Goal: Contribute content: Contribute content

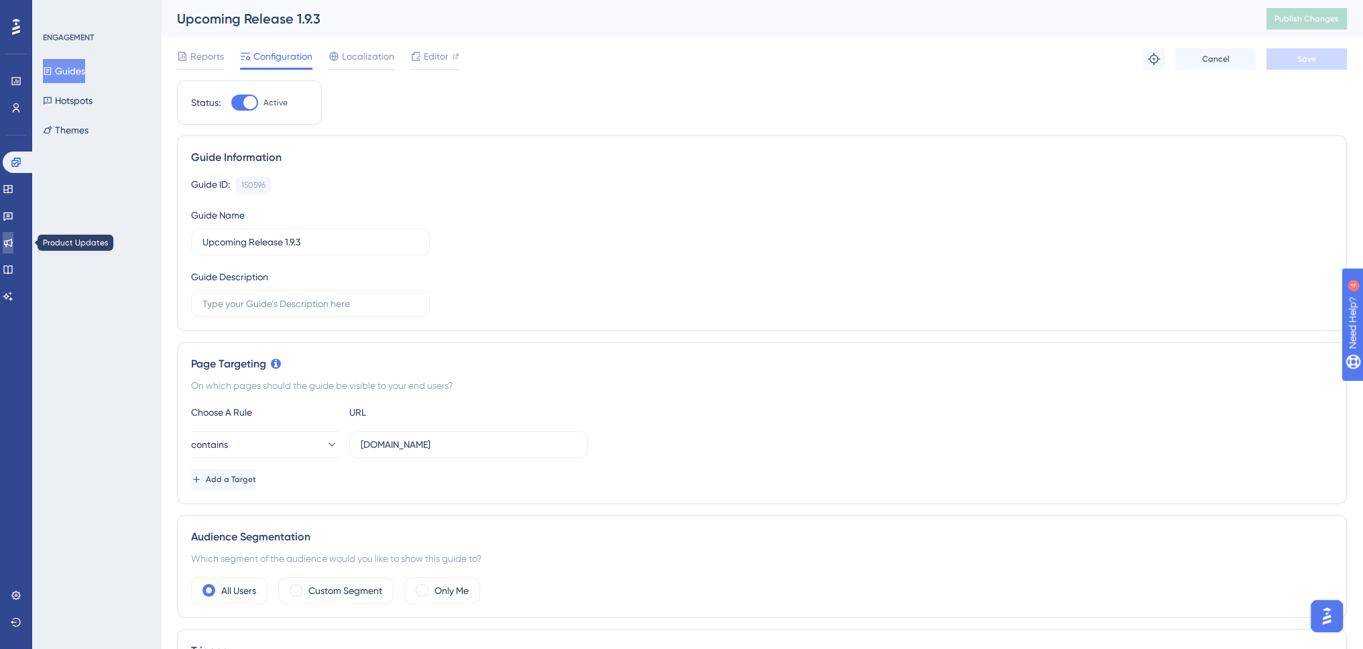
click at [13, 241] on icon at bounding box center [8, 242] width 11 height 11
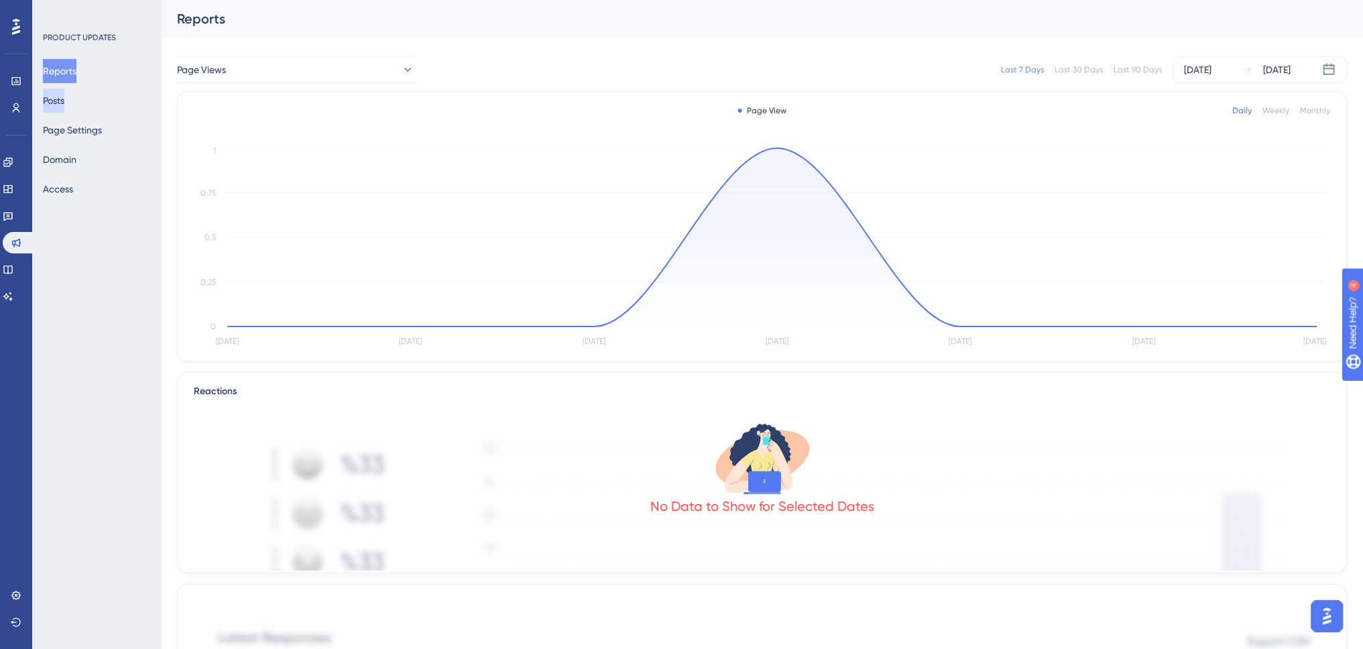
click at [55, 104] on button "Posts" at bounding box center [53, 100] width 21 height 24
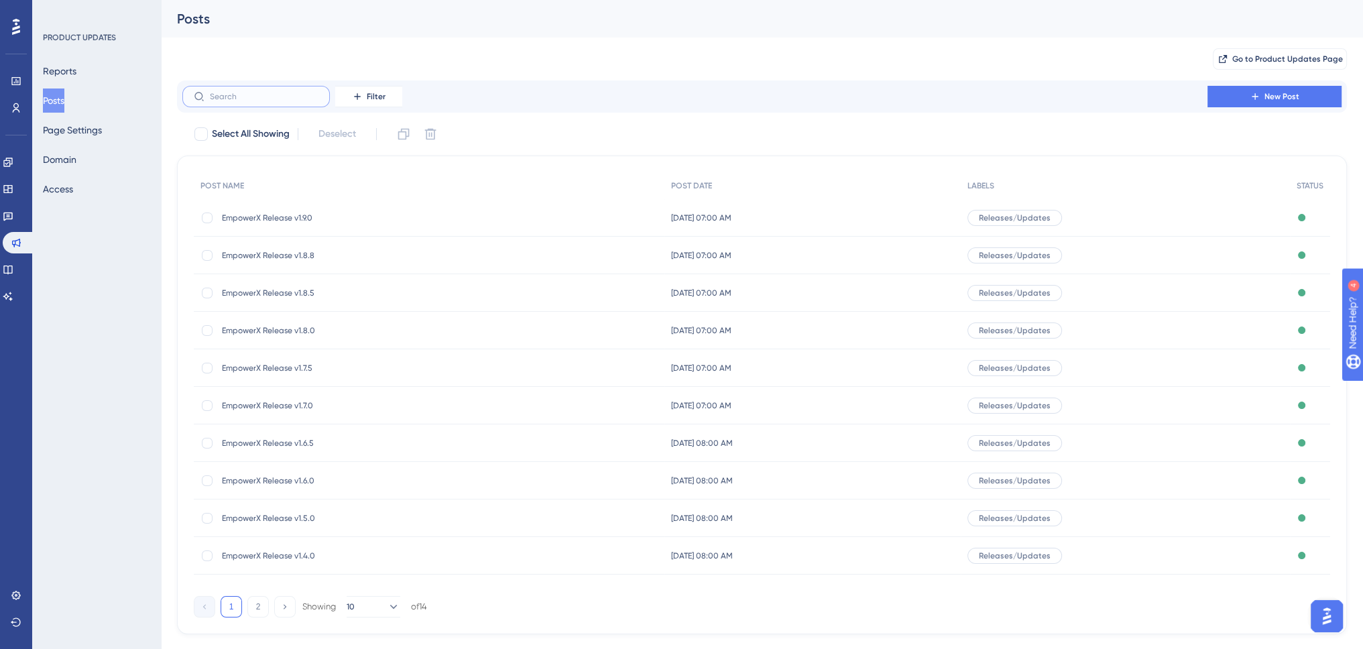
click at [260, 98] on input "text" at bounding box center [264, 96] width 109 height 9
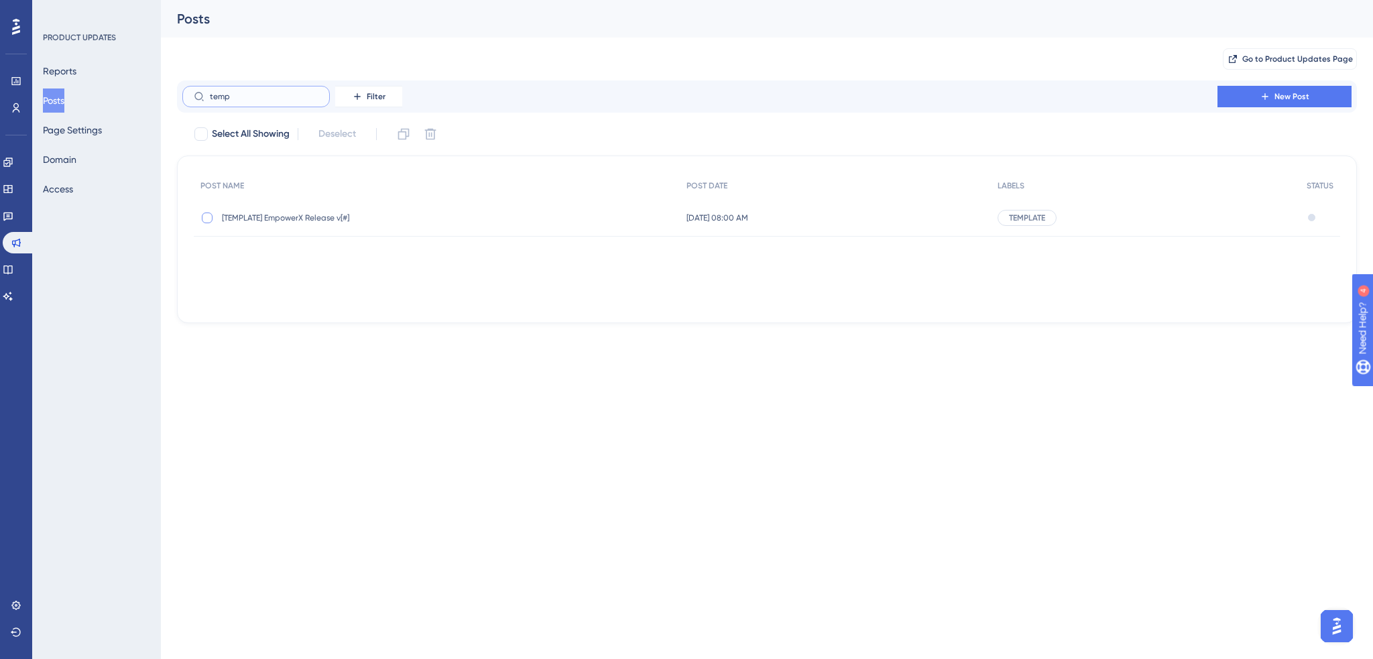
type input "temp"
drag, startPoint x: 209, startPoint y: 216, endPoint x: 216, endPoint y: 210, distance: 9.0
click at [211, 216] on div at bounding box center [207, 217] width 11 height 11
checkbox input "true"
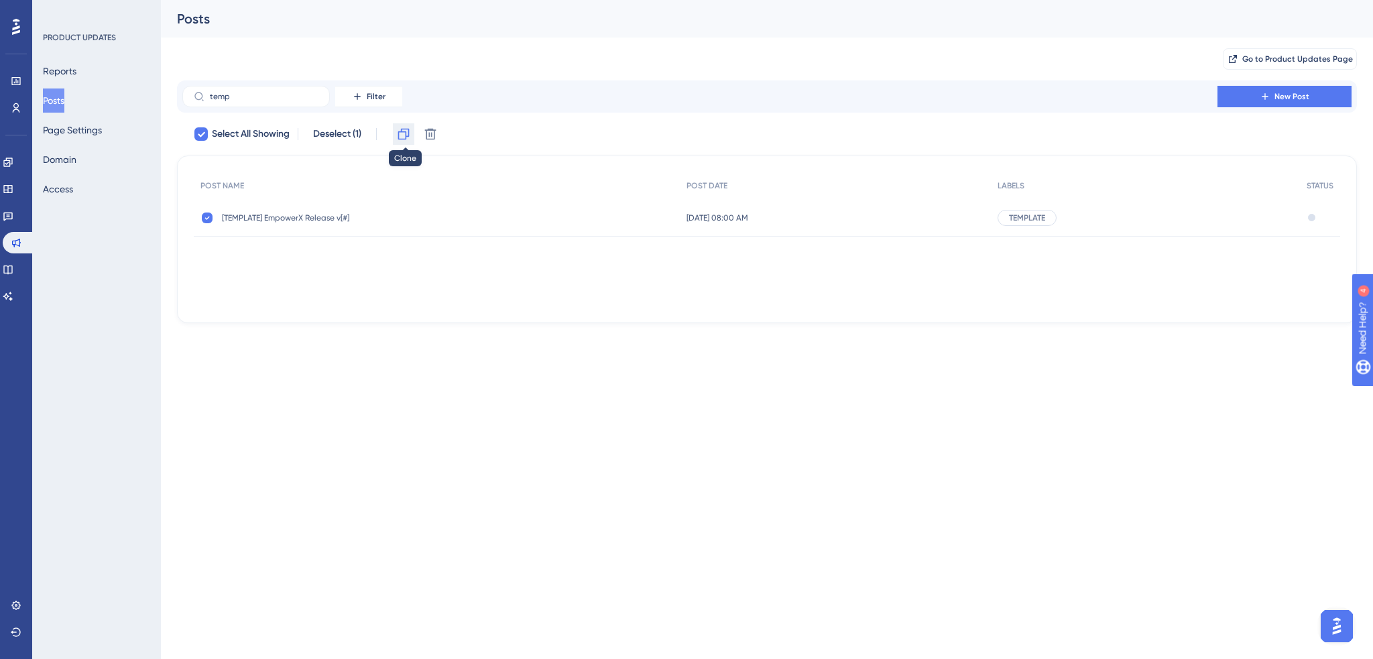
click at [408, 133] on icon at bounding box center [403, 133] width 13 height 13
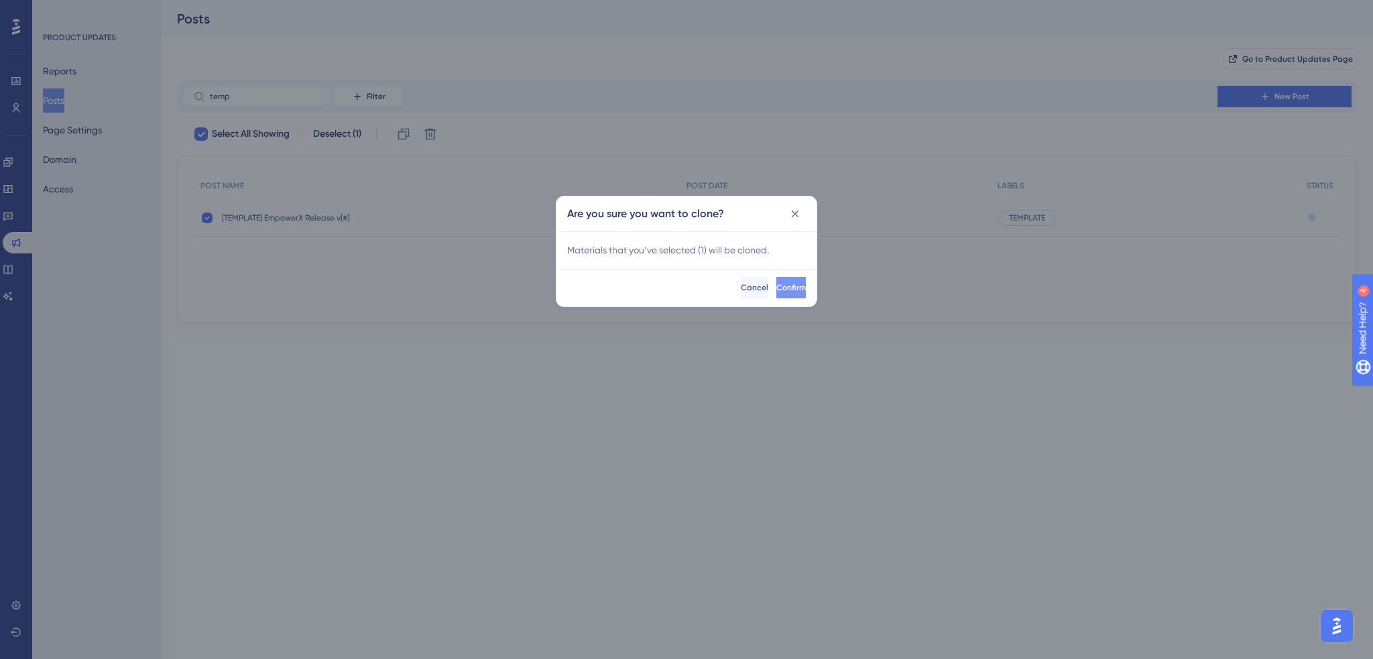
click at [776, 286] on span "Confirm" at bounding box center [790, 287] width 29 height 11
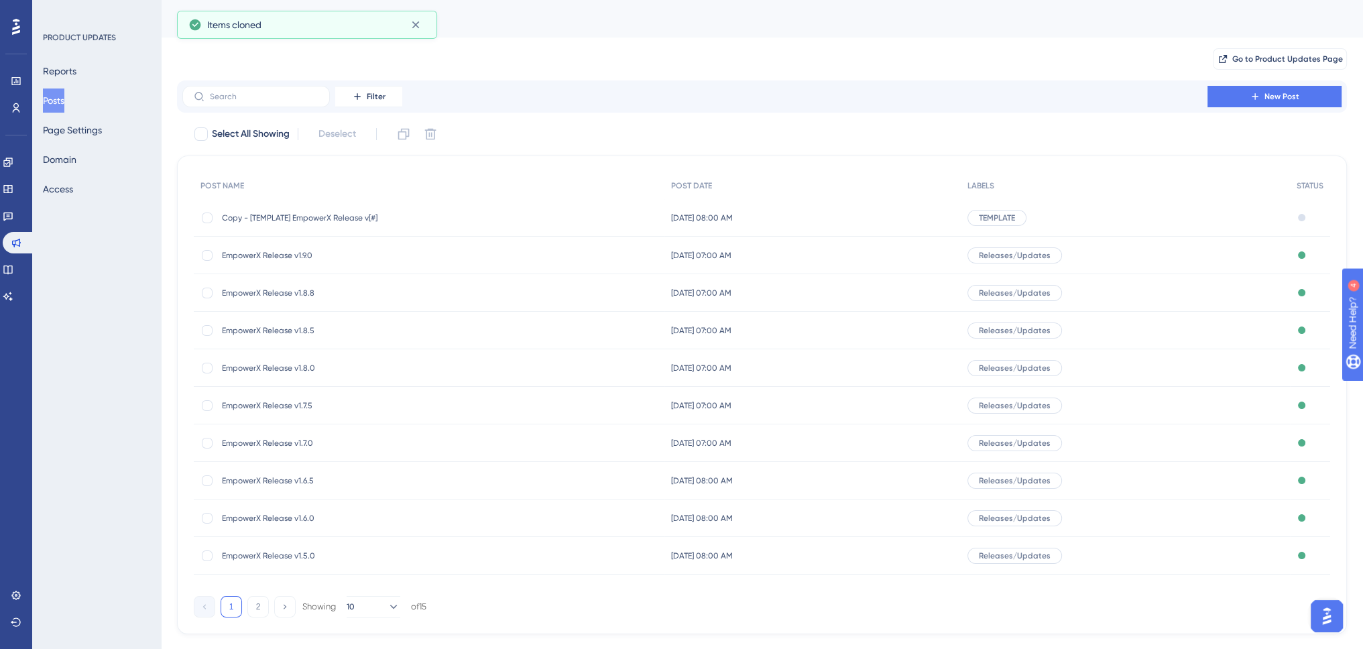
click at [251, 220] on span "Copy - [TEMPLATE] EmpowerX Release v[#]" at bounding box center [329, 217] width 214 height 11
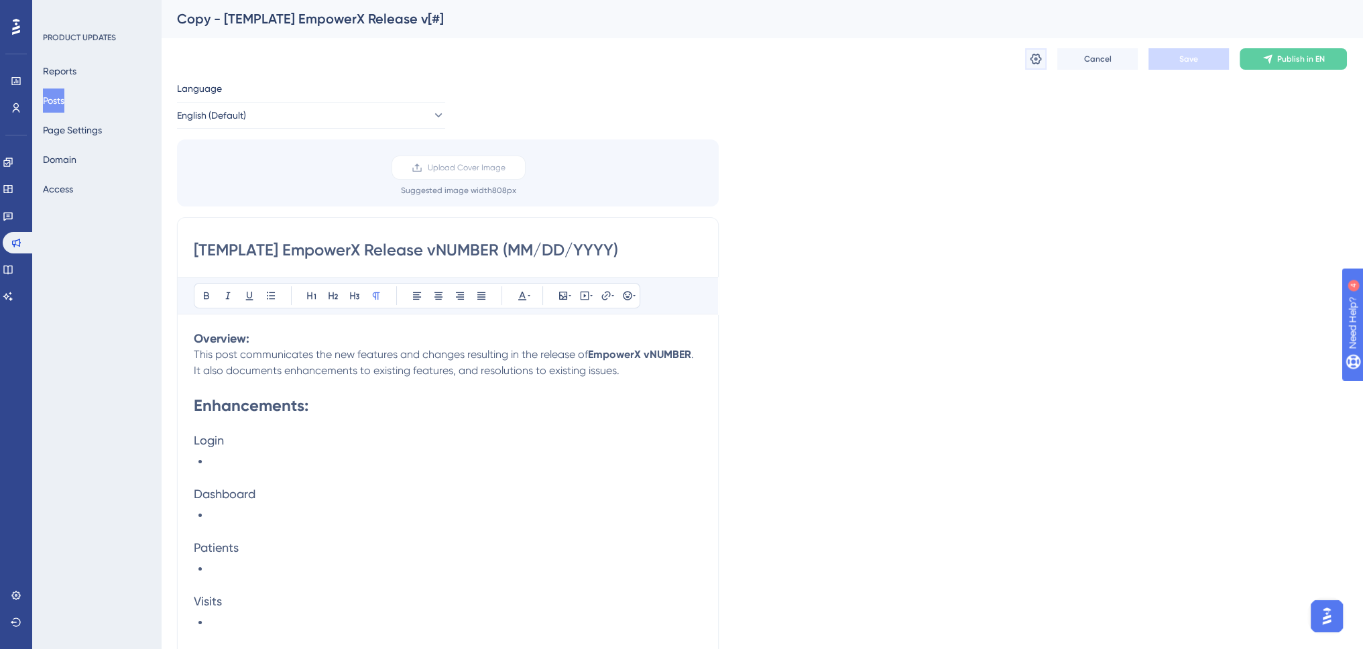
click at [1037, 56] on icon at bounding box center [1035, 58] width 13 height 13
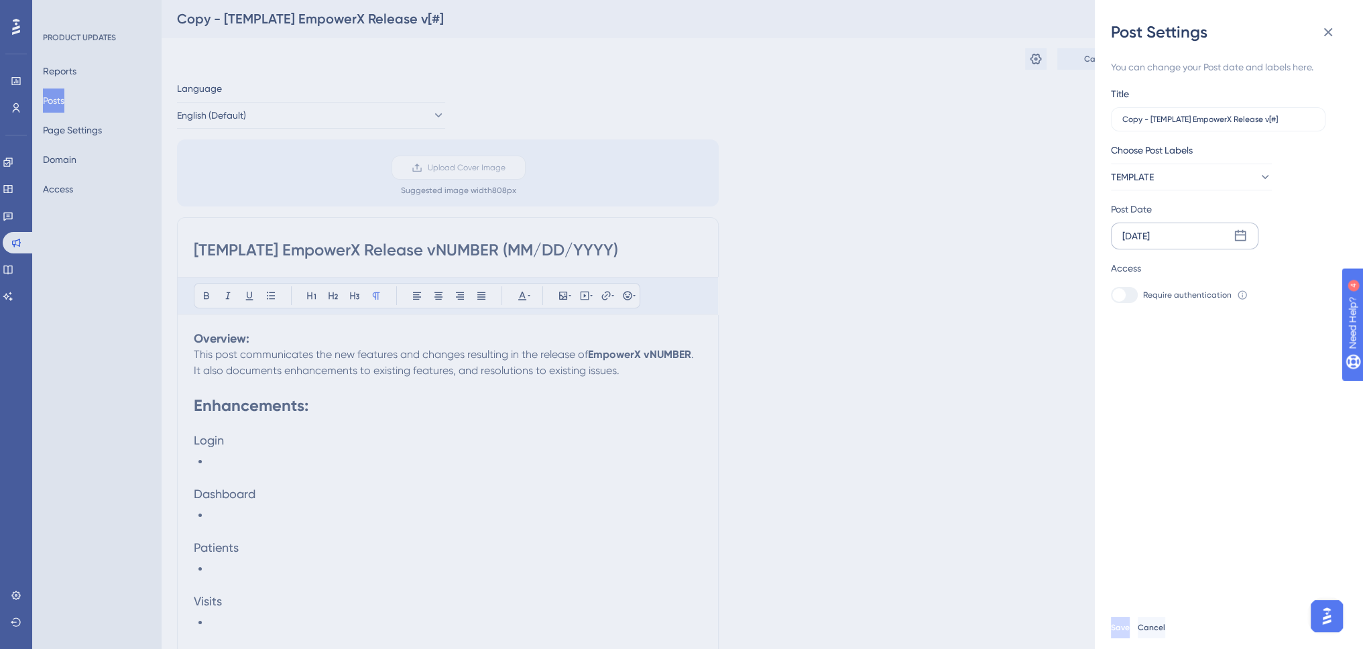
click at [1242, 238] on icon at bounding box center [1239, 235] width 13 height 13
click at [1317, 271] on icon at bounding box center [1320, 275] width 9 height 12
click at [1317, 272] on icon at bounding box center [1320, 275] width 9 height 12
click at [1317, 273] on icon at bounding box center [1320, 275] width 9 height 12
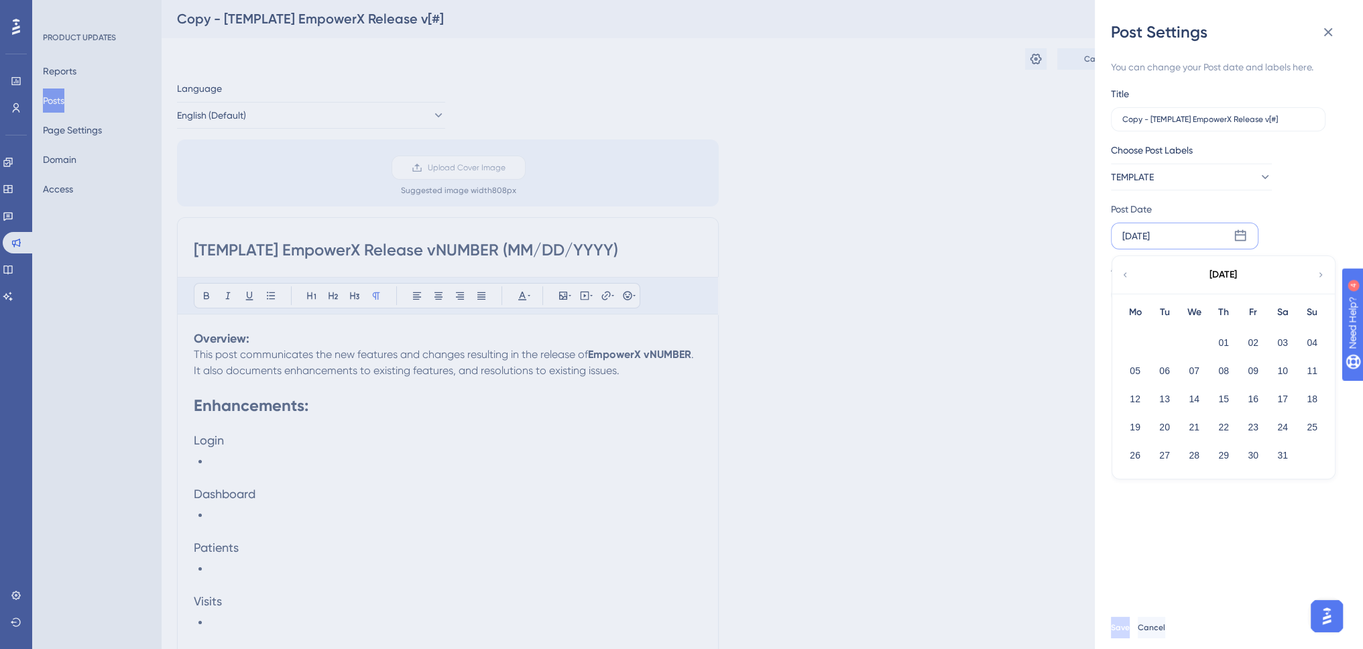
click at [1317, 273] on icon at bounding box center [1320, 275] width 9 height 12
click at [1137, 454] on button "25" at bounding box center [1134, 455] width 23 height 23
click at [1166, 172] on button "TEMPLATE" at bounding box center [1191, 177] width 161 height 27
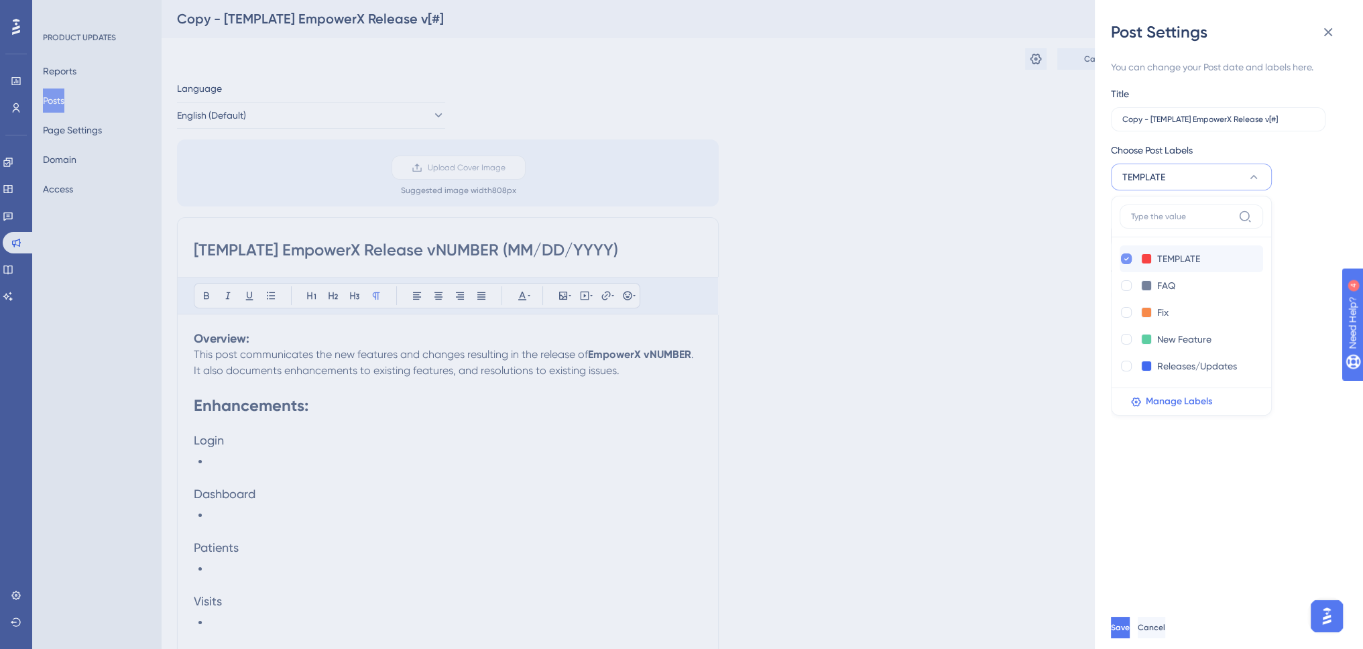
click at [1122, 259] on div at bounding box center [1126, 258] width 11 height 11
checkbox input "false"
click at [1126, 368] on div at bounding box center [1126, 366] width 11 height 11
checkbox input "true"
drag, startPoint x: 1161, startPoint y: 493, endPoint x: 1182, endPoint y: 452, distance: 45.3
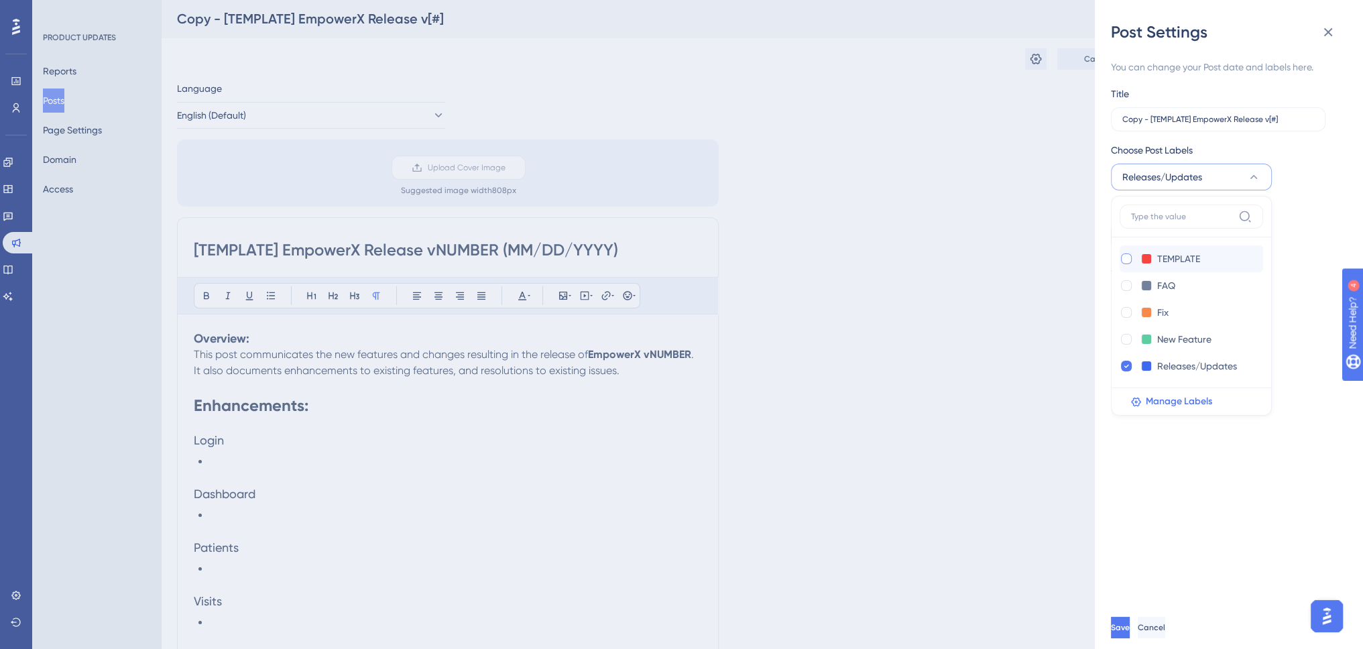
click at [1161, 493] on div "You can change your Post date and labels here. Title Copy - [TEMPLATE] EmpowerX…" at bounding box center [1234, 324] width 247 height 563
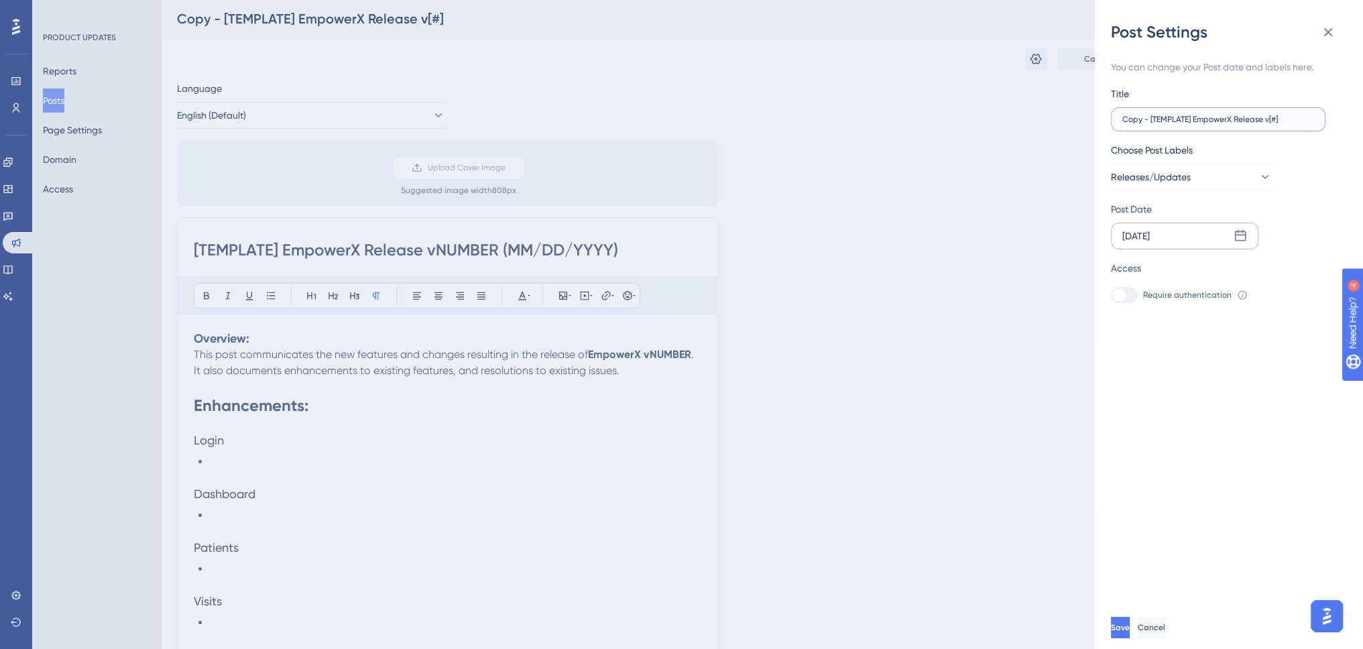
drag, startPoint x: 1195, startPoint y: 120, endPoint x: 1078, endPoint y: 107, distance: 117.4
click at [1078, 107] on div "Post Settings You can change your Post date and labels here. Title Copy - [TEMP…" at bounding box center [681, 324] width 1363 height 649
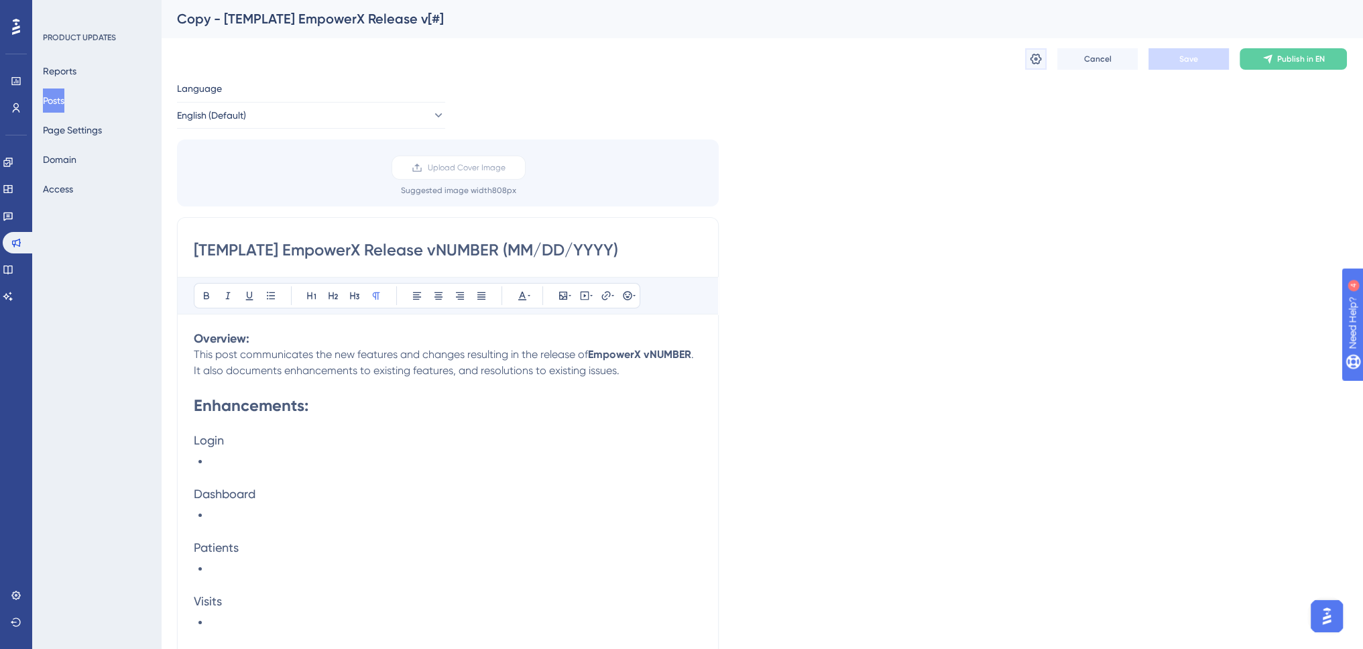
click at [1027, 60] on button at bounding box center [1035, 58] width 21 height 21
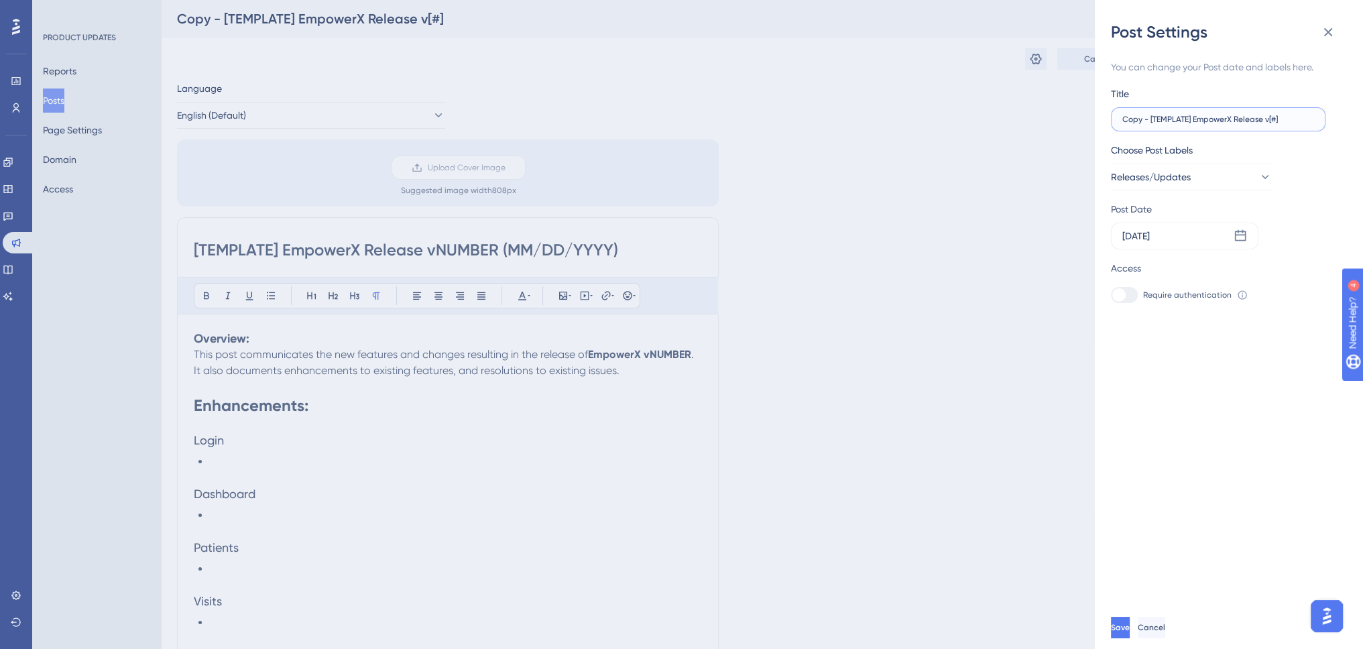
drag, startPoint x: 1193, startPoint y: 122, endPoint x: 1126, endPoint y: 123, distance: 67.0
click at [1126, 123] on input "Copy - [TEMPLATE] EmpowerX Release v[#]" at bounding box center [1218, 119] width 192 height 9
type input "EmpowerX Release v1.9.3"
click at [1131, 633] on span "Save" at bounding box center [1121, 627] width 19 height 11
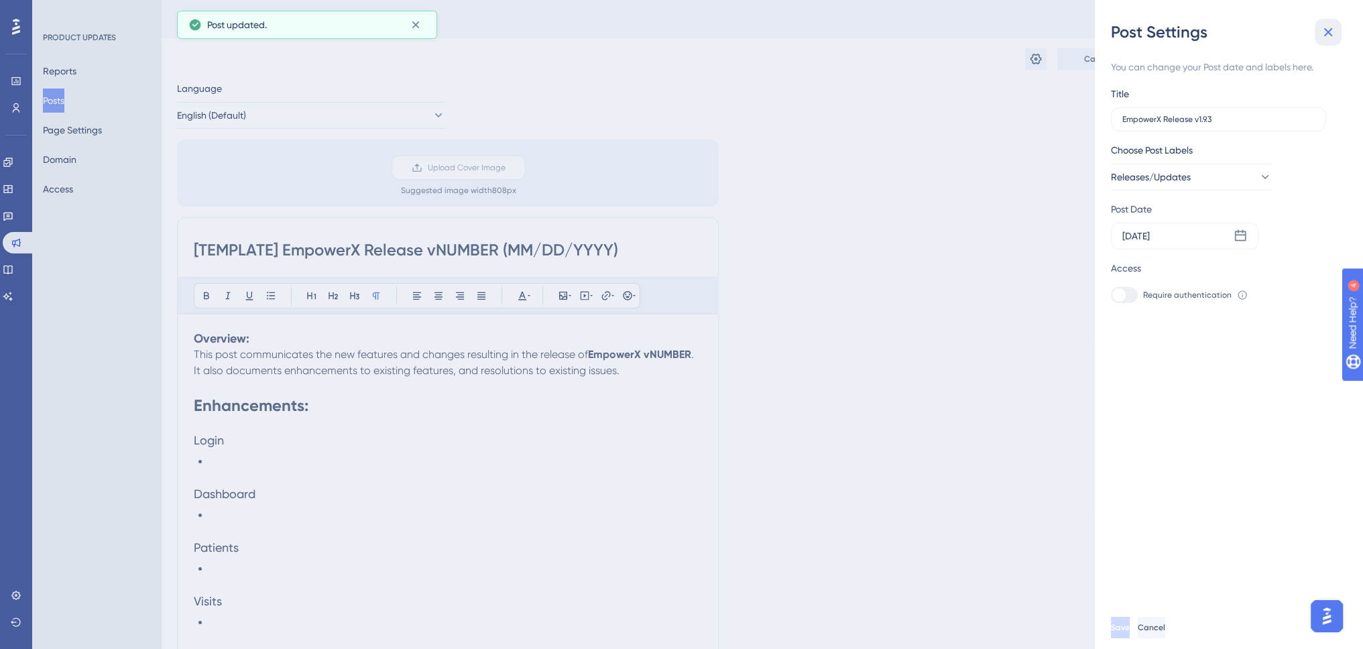
click at [1333, 30] on icon at bounding box center [1328, 32] width 16 height 16
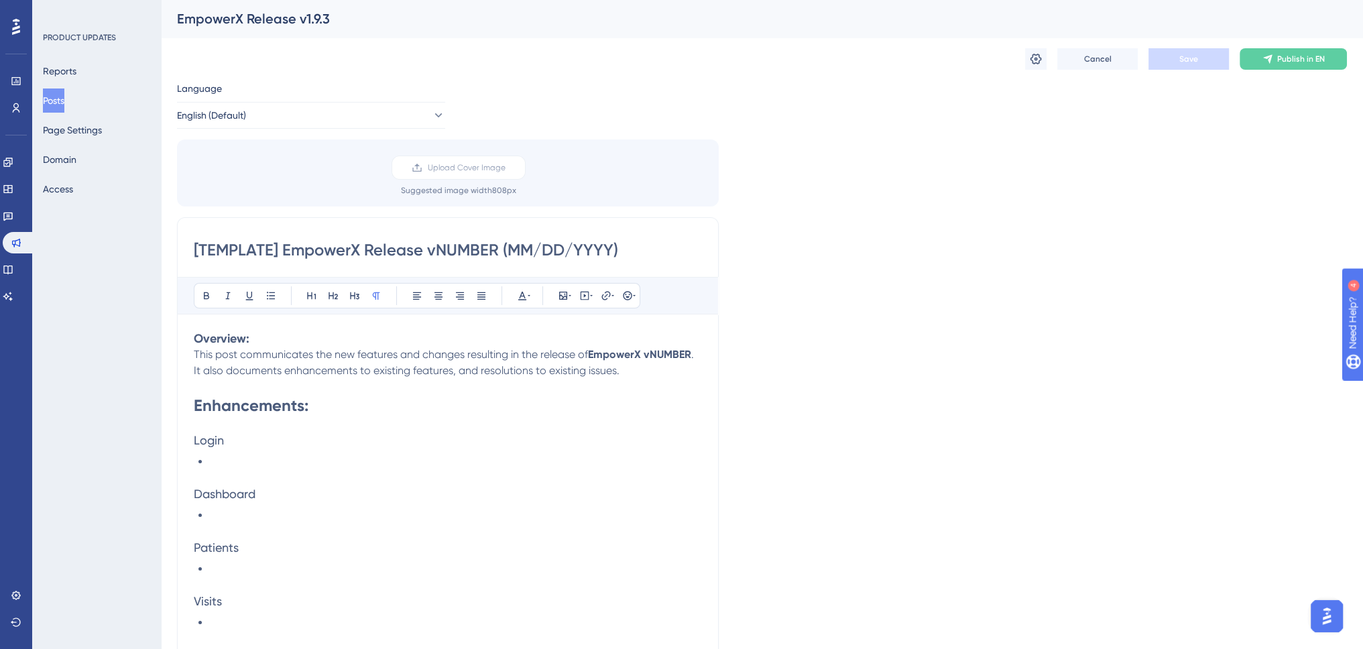
drag, startPoint x: 281, startPoint y: 251, endPoint x: 151, endPoint y: 249, distance: 130.7
click at [0, 0] on div "Performance Users Engagement Widgets Feedback Product Updates Knowledge Base AI…" at bounding box center [0, 0] width 0 height 0
click at [361, 249] on input "EmpowerX Release vNUMBER (MM/DD/YYYY)" at bounding box center [448, 249] width 508 height 21
drag, startPoint x: 345, startPoint y: 250, endPoint x: 409, endPoint y: 254, distance: 63.8
click at [409, 254] on input "EmpowerX Release vNUMBER (MM/DD/YYYY)" at bounding box center [448, 249] width 508 height 21
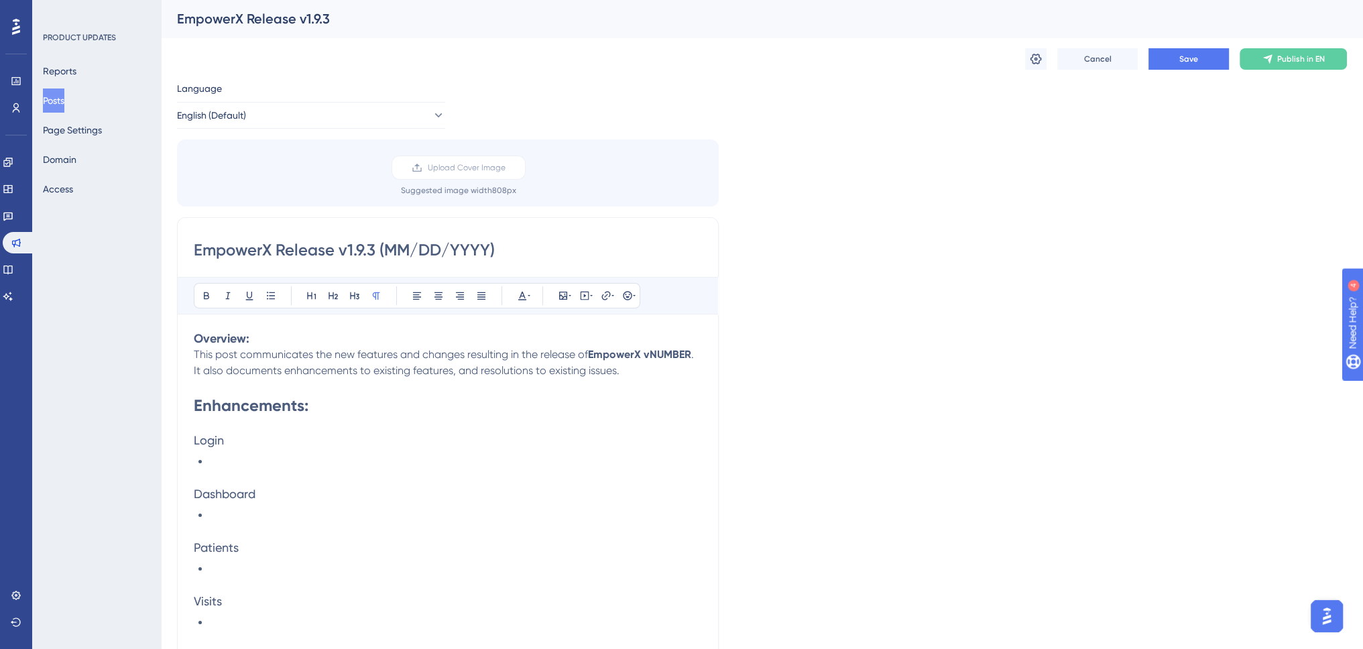
click at [395, 247] on input "EmpowerX Release v1.9.3 (MM/DD/YYYY)" at bounding box center [448, 249] width 508 height 21
type input "EmpowerX Release v1.9.3 ([DATE])"
drag, startPoint x: 653, startPoint y: 353, endPoint x: 710, endPoint y: 350, distance: 57.0
click at [691, 356] on strong "EmpowerX vNUMBER" at bounding box center [639, 354] width 103 height 13
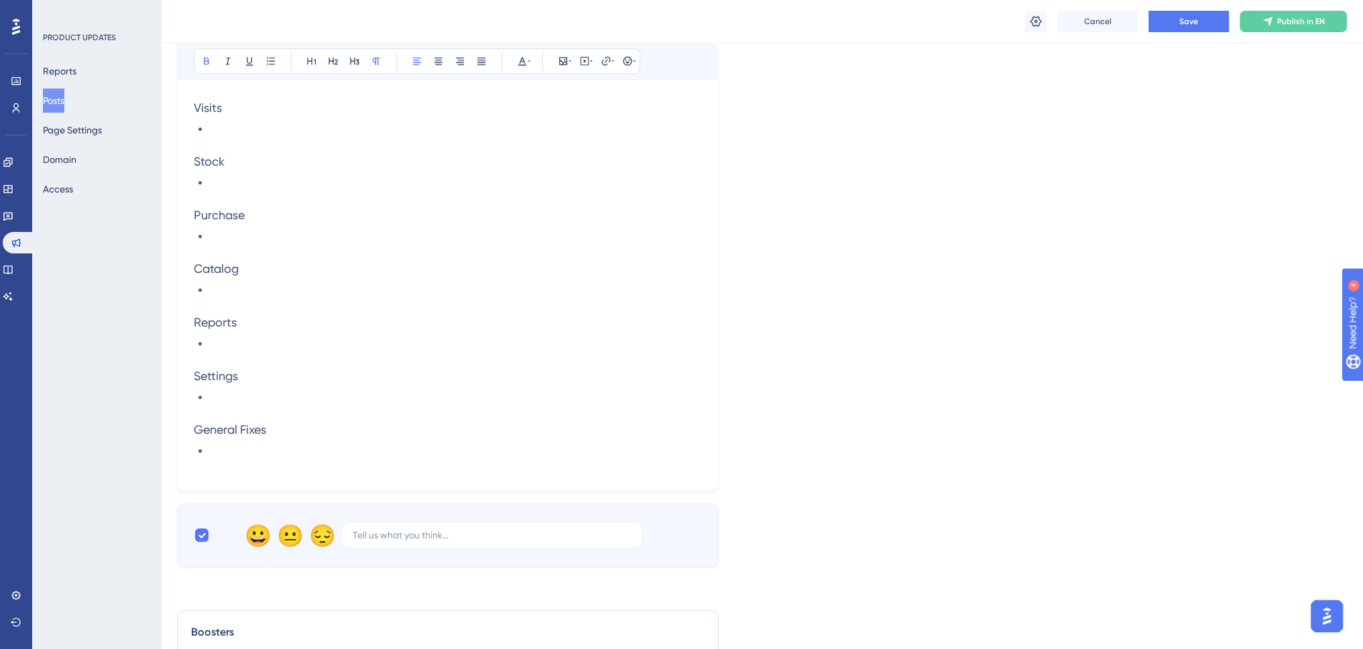
scroll to position [670, 0]
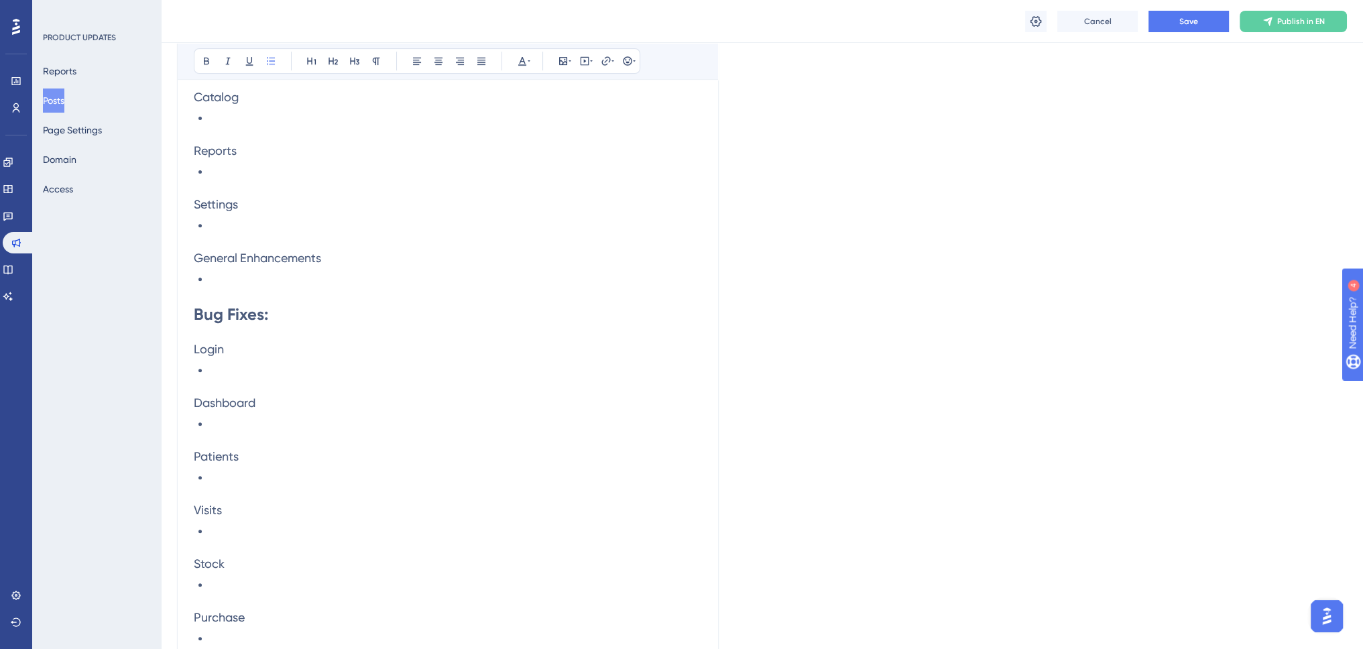
click at [248, 226] on li at bounding box center [456, 226] width 492 height 16
click at [431, 225] on span "Added functionality to automatically assign MRNs at both tenant and patient leve" at bounding box center [415, 225] width 401 height 13
click at [446, 227] on span "Added functionality to automatically assign Primary Patient IDs." at bounding box center [370, 225] width 310 height 13
click at [445, 227] on span "Added functionality to automatically assign Primary Patient IDs." at bounding box center [370, 225] width 310 height 13
click at [511, 223] on span "Added functionality to automatically assign Primary Patient IDs." at bounding box center [370, 225] width 310 height 13
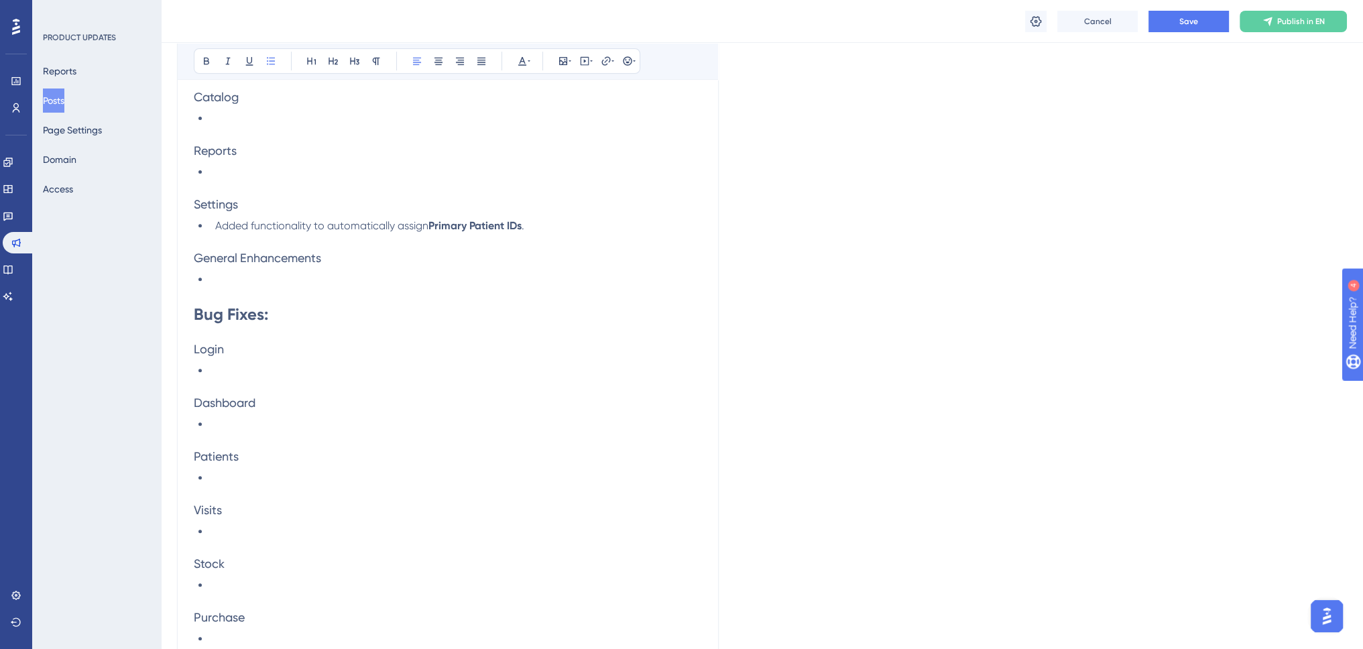
click at [564, 226] on li "Added functionality to automatically assign Primary Patient IDs ." at bounding box center [456, 226] width 492 height 16
drag, startPoint x: 311, startPoint y: 225, endPoint x: 375, endPoint y: 218, distance: 64.0
click at [313, 225] on span "Added functionality to automatically assign" at bounding box center [321, 225] width 213 height 13
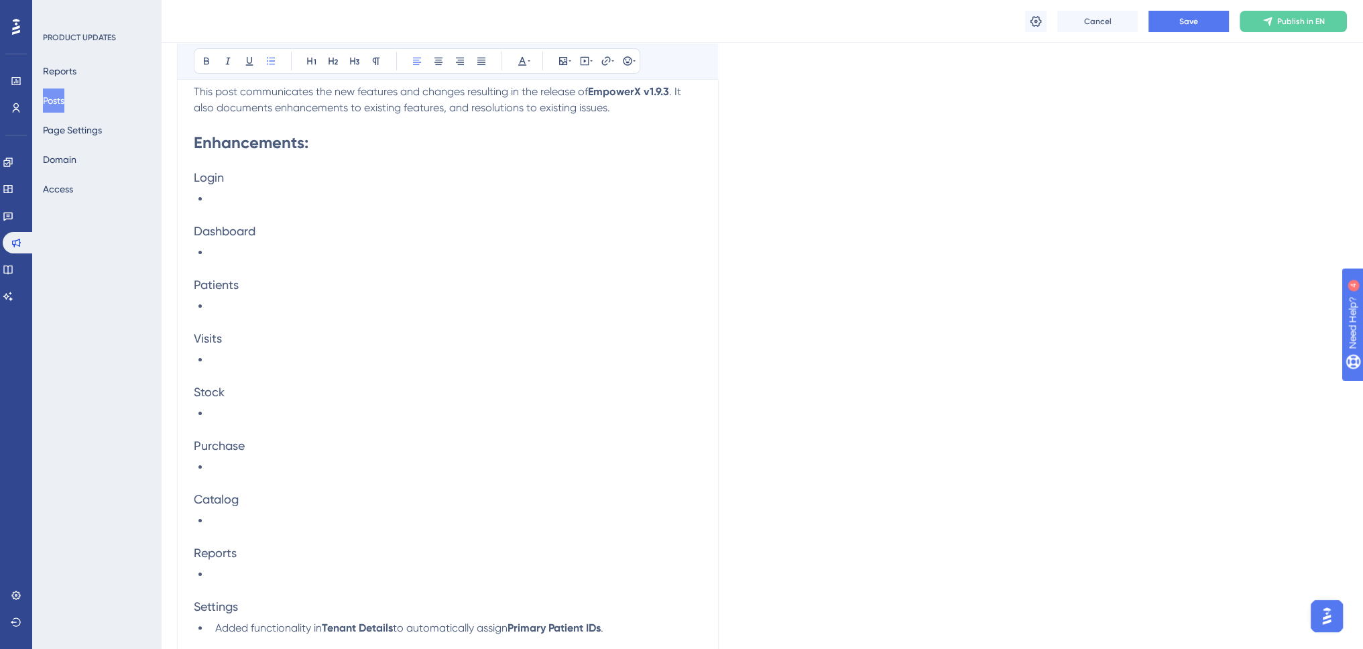
scroll to position [201, 0]
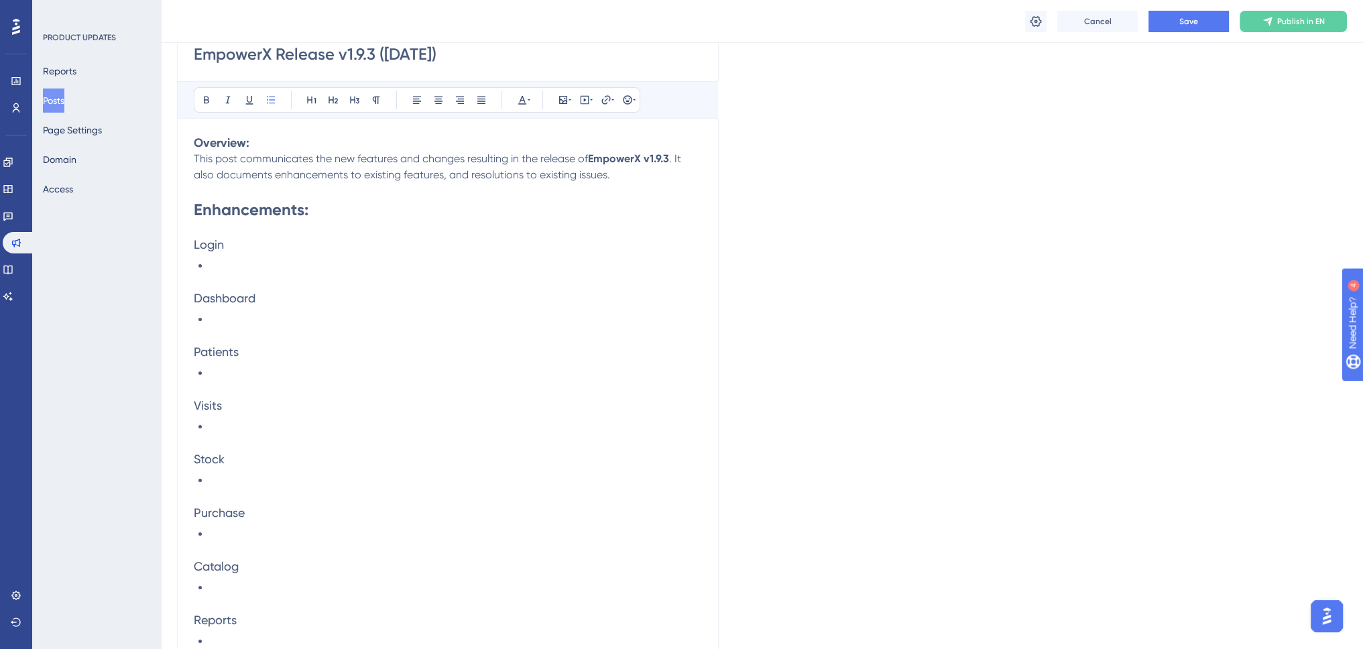
click at [554, 426] on span "Added option to create a Visit directly from Visit Summary once another visit i…" at bounding box center [440, 426] width 451 height 13
drag, startPoint x: 673, startPoint y: 426, endPoint x: 500, endPoint y: 431, distance: 173.0
click at [500, 431] on li "Added option to create a Visit directly from Visit Summary once another visit i…" at bounding box center [456, 427] width 492 height 16
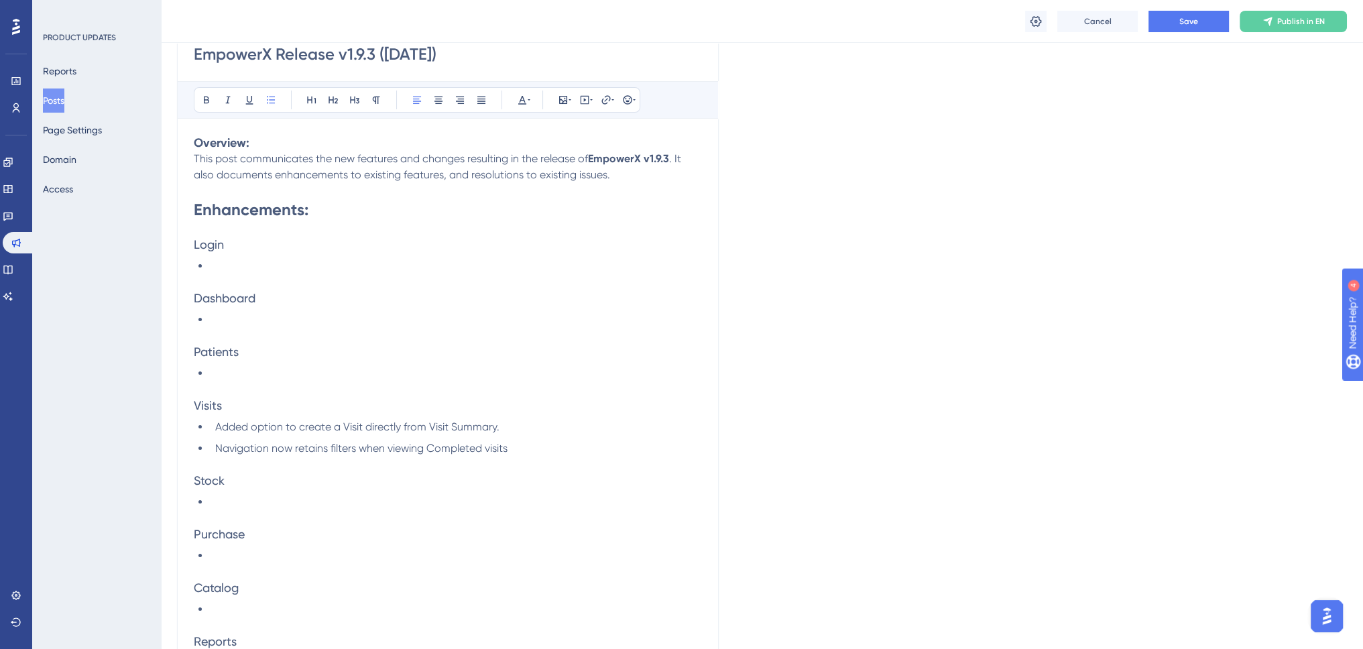
drag, startPoint x: 357, startPoint y: 449, endPoint x: 417, endPoint y: 446, distance: 59.7
click at [359, 449] on span "Navigation now retains filters when viewing Completed visits" at bounding box center [361, 448] width 292 height 13
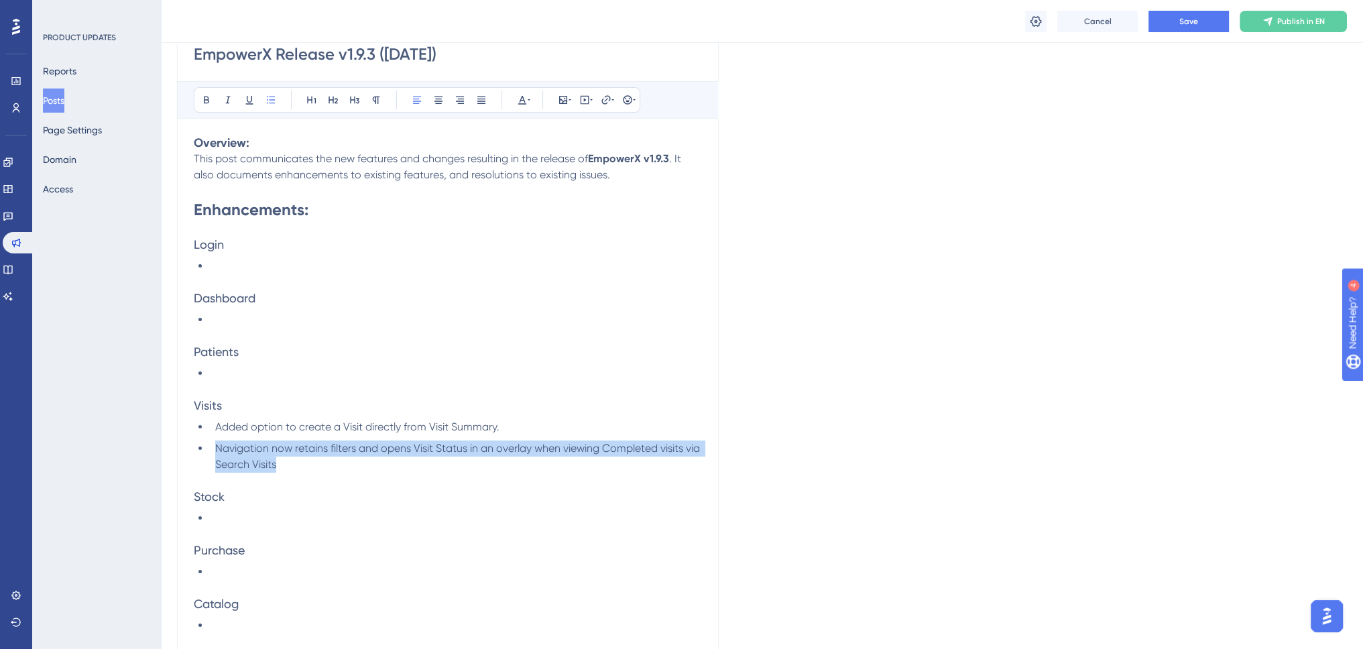
drag, startPoint x: 311, startPoint y: 464, endPoint x: 212, endPoint y: 449, distance: 99.7
click at [212, 449] on li "Navigation now retains filters and opens Visit Status in an overlay when viewin…" at bounding box center [456, 456] width 492 height 32
copy span "Navigation now retains filters and opens Visit Status in an overlay when viewin…"
click at [322, 470] on li "Navigation now retains filters and opens Visit Status in an overlay when viewin…" at bounding box center [456, 456] width 492 height 32
drag, startPoint x: 253, startPoint y: 460, endPoint x: 214, endPoint y: 450, distance: 39.7
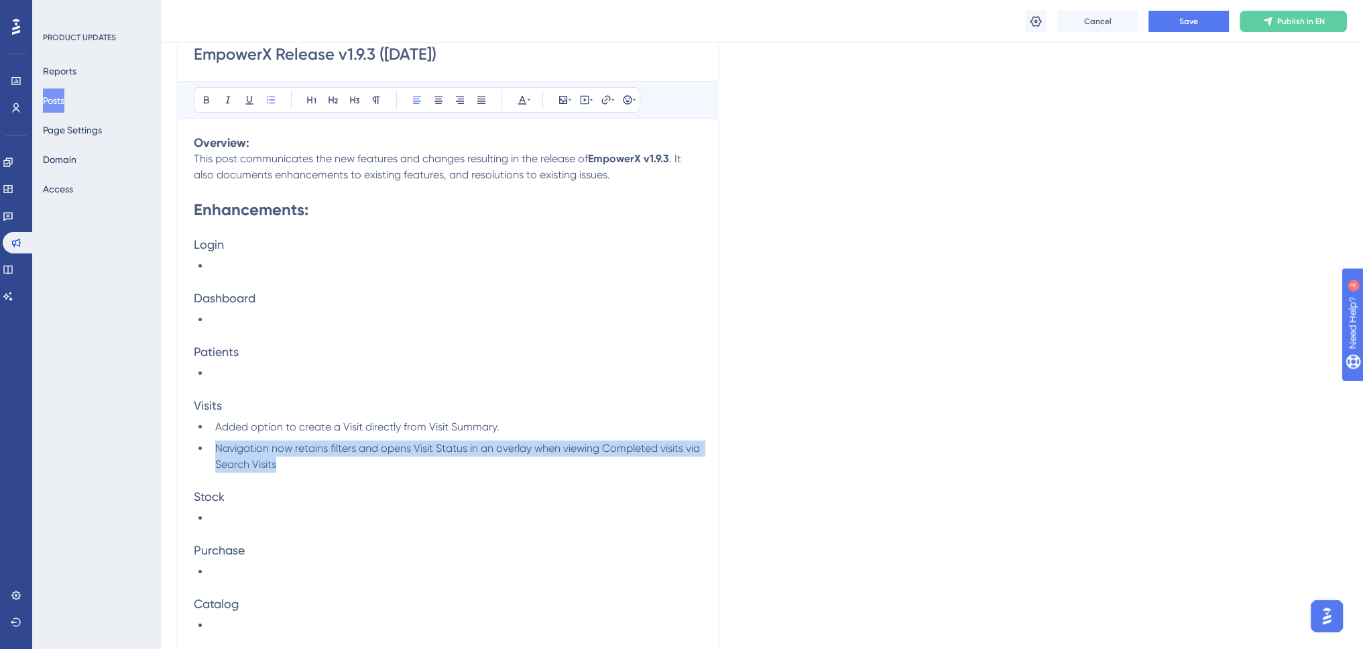
click at [214, 450] on li "Navigation now retains filters and opens Visit Status in an overlay when viewin…" at bounding box center [456, 456] width 492 height 32
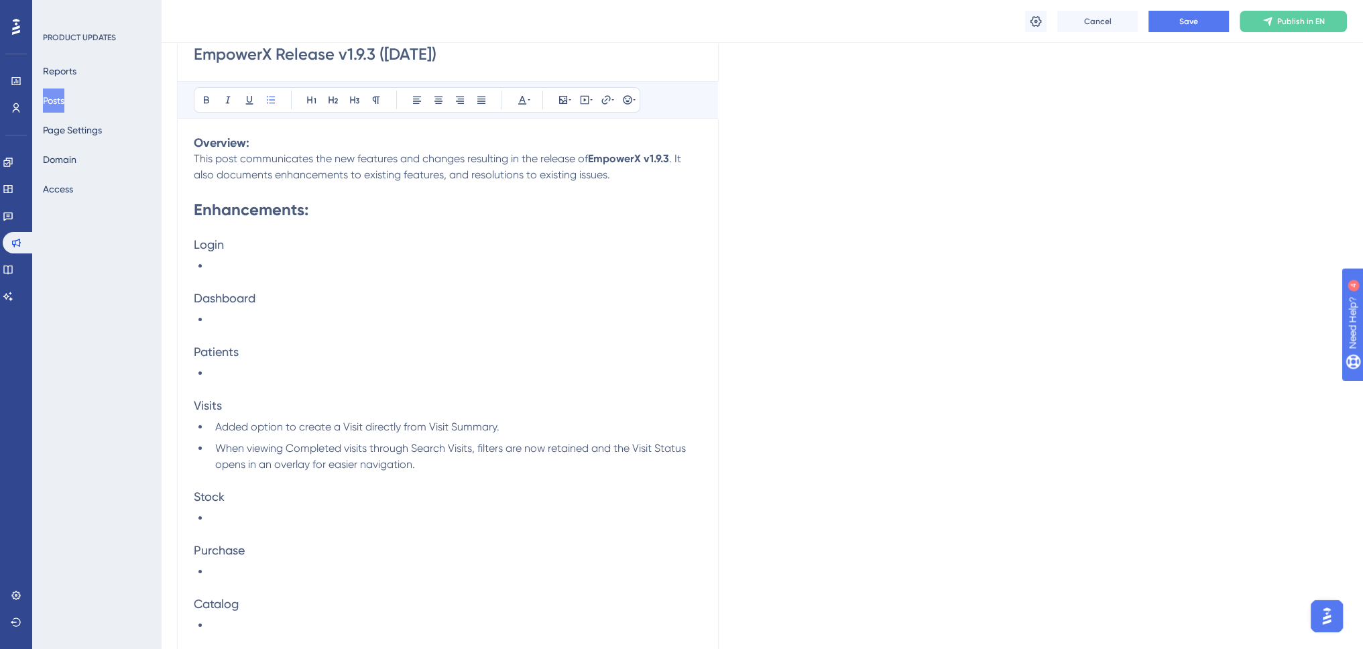
click at [228, 372] on li at bounding box center [456, 373] width 492 height 16
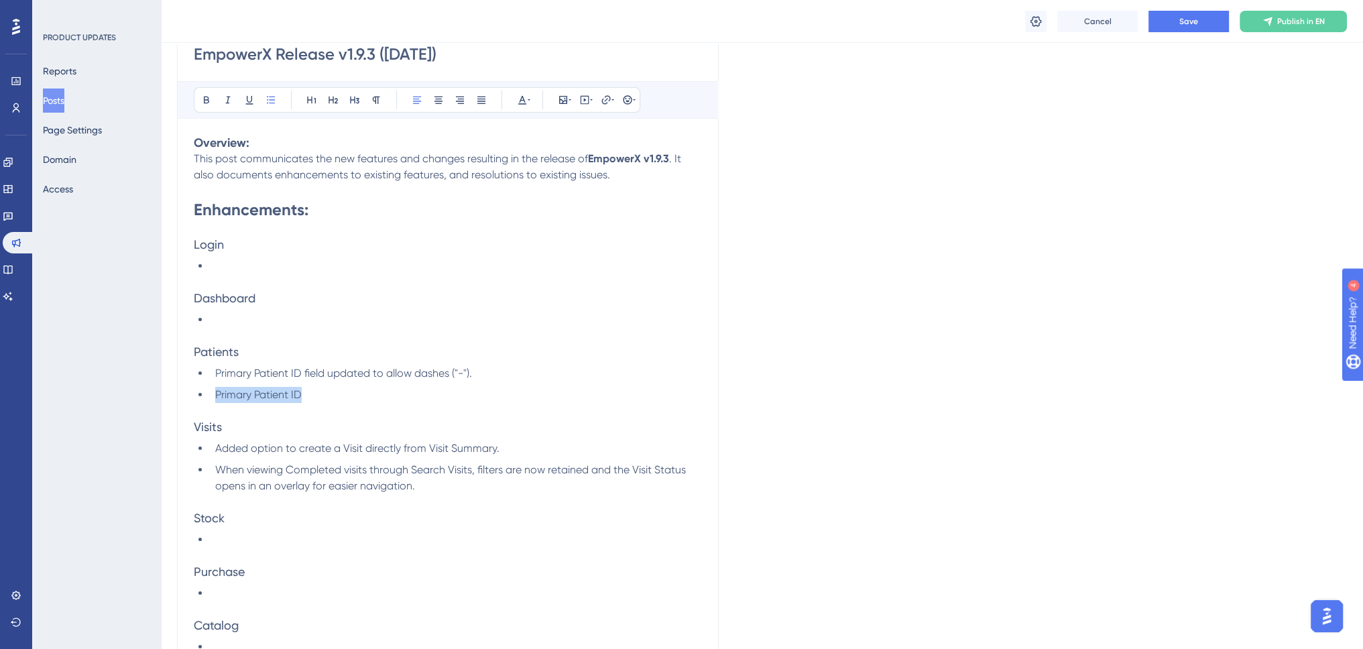
drag, startPoint x: 217, startPoint y: 393, endPoint x: 253, endPoint y: 381, distance: 38.1
click at [217, 393] on span "Primary Patient ID" at bounding box center [258, 394] width 86 height 13
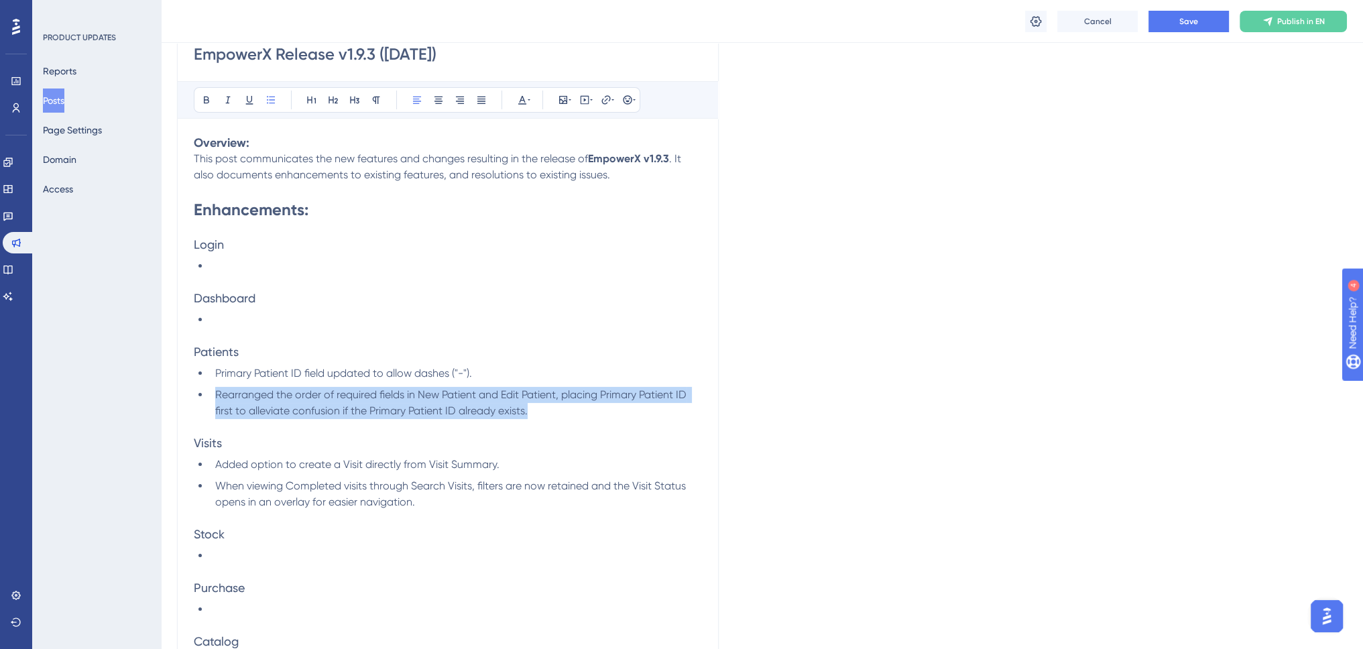
click at [216, 393] on span "Rearranged the order of required fields in New Patient and Edit Patient, placin…" at bounding box center [452, 402] width 474 height 29
copy span "Rearranged the order of required fields in New Patient and Edit Patient, placin…"
click at [265, 403] on li "Rearranged the order of required fields in New Patient and Edit Patient, placin…" at bounding box center [456, 403] width 492 height 32
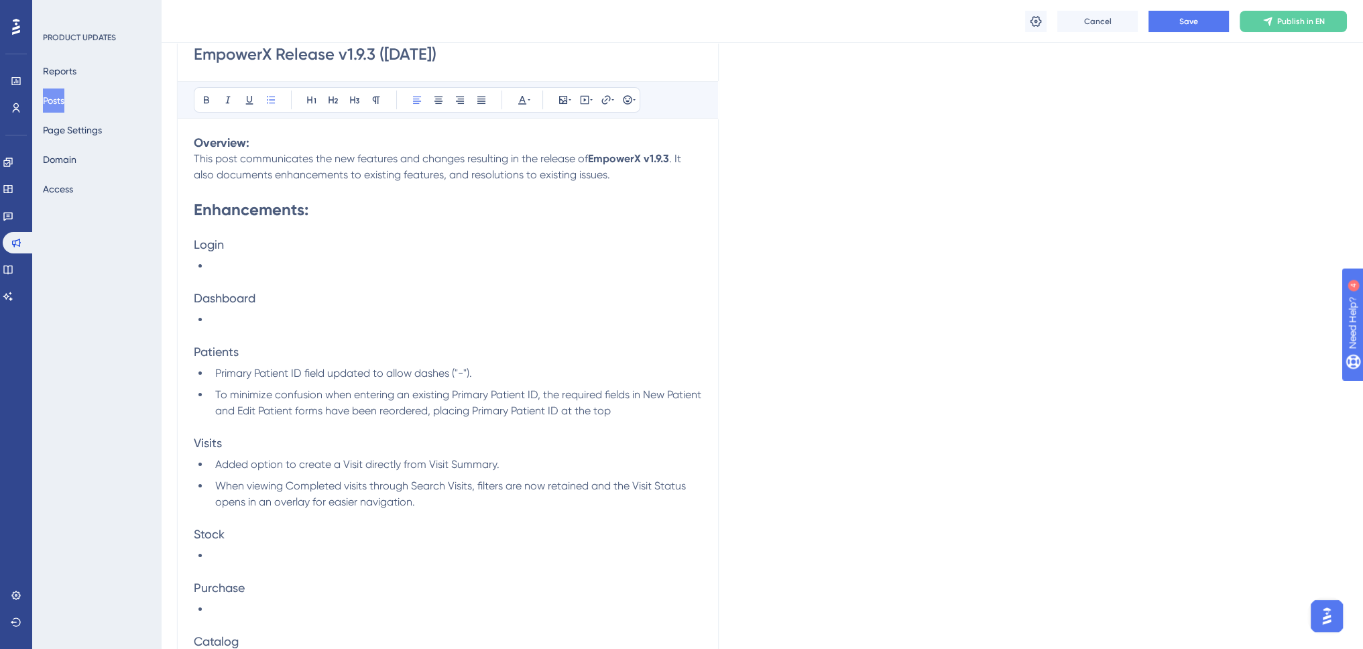
click at [662, 412] on li "To minimize confusion when entering an existing Primary Patient ID, the require…" at bounding box center [456, 403] width 492 height 32
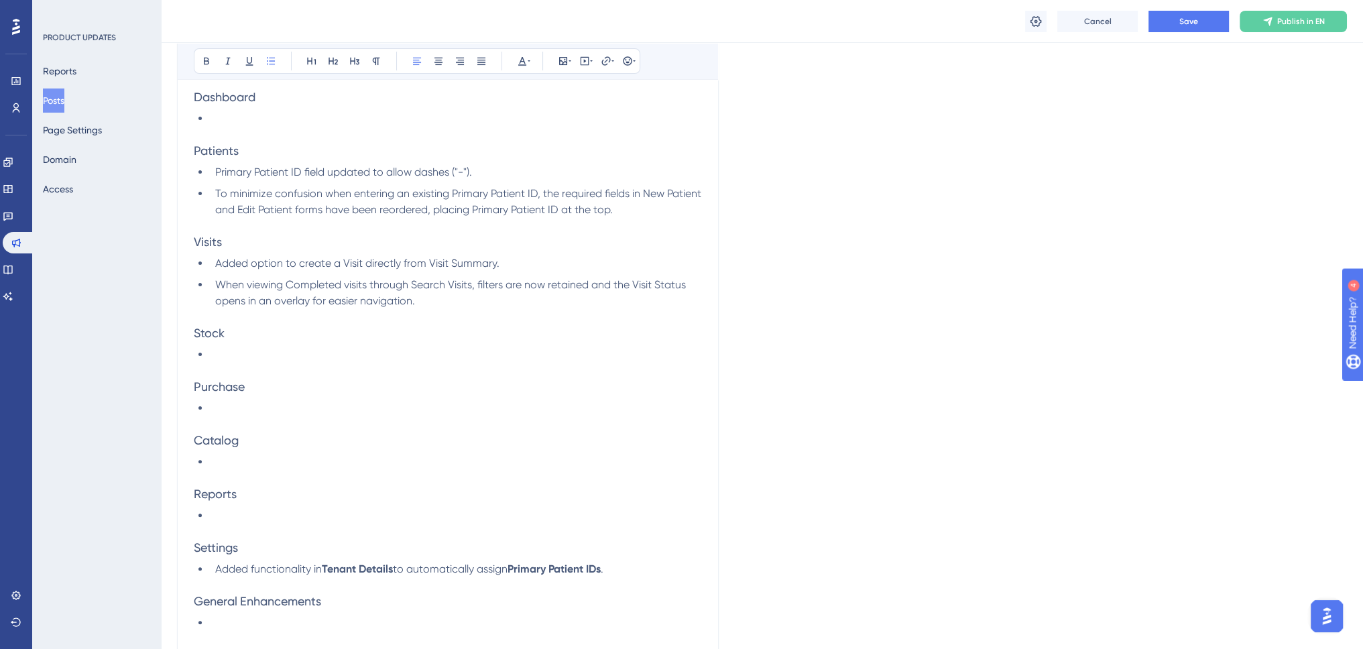
scroll to position [469, 0]
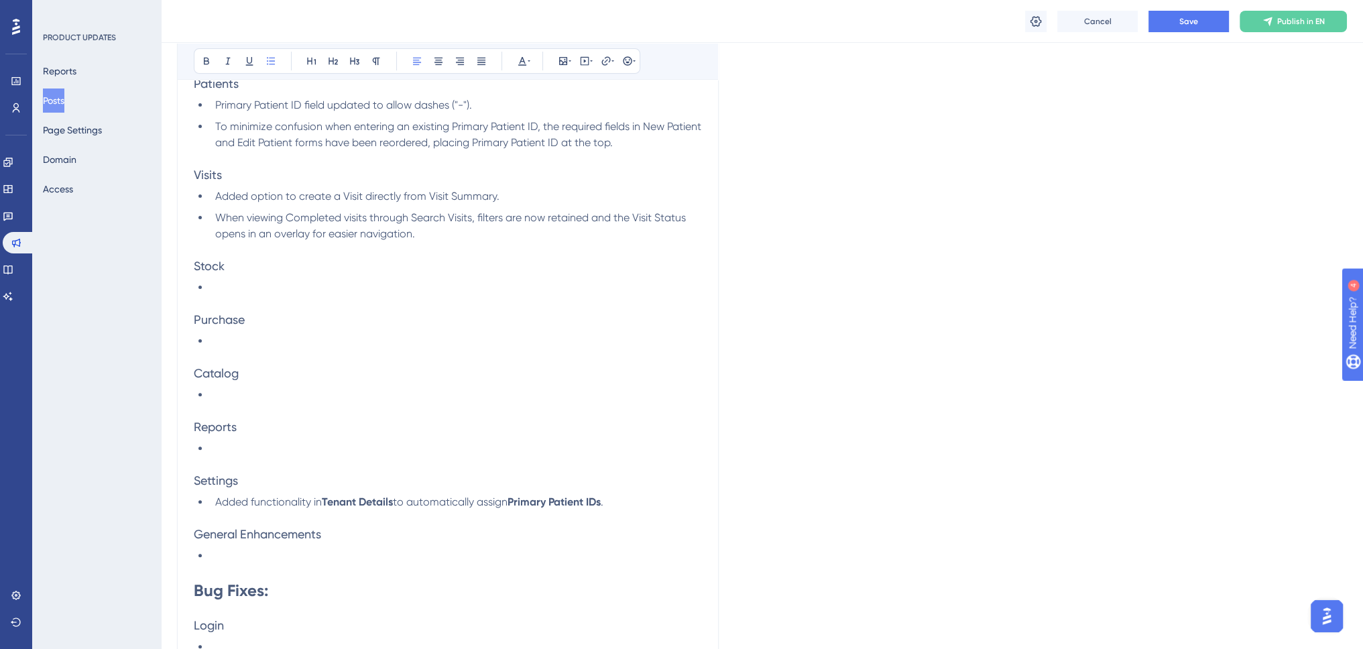
click at [645, 506] on li "Added functionality in [GEOGRAPHIC_DATA] Details to automatically assign Primar…" at bounding box center [456, 502] width 492 height 16
click at [316, 521] on span "Added two new timezone values." at bounding box center [296, 523] width 162 height 13
click at [391, 522] on li "Added two new time zone values." at bounding box center [456, 523] width 492 height 16
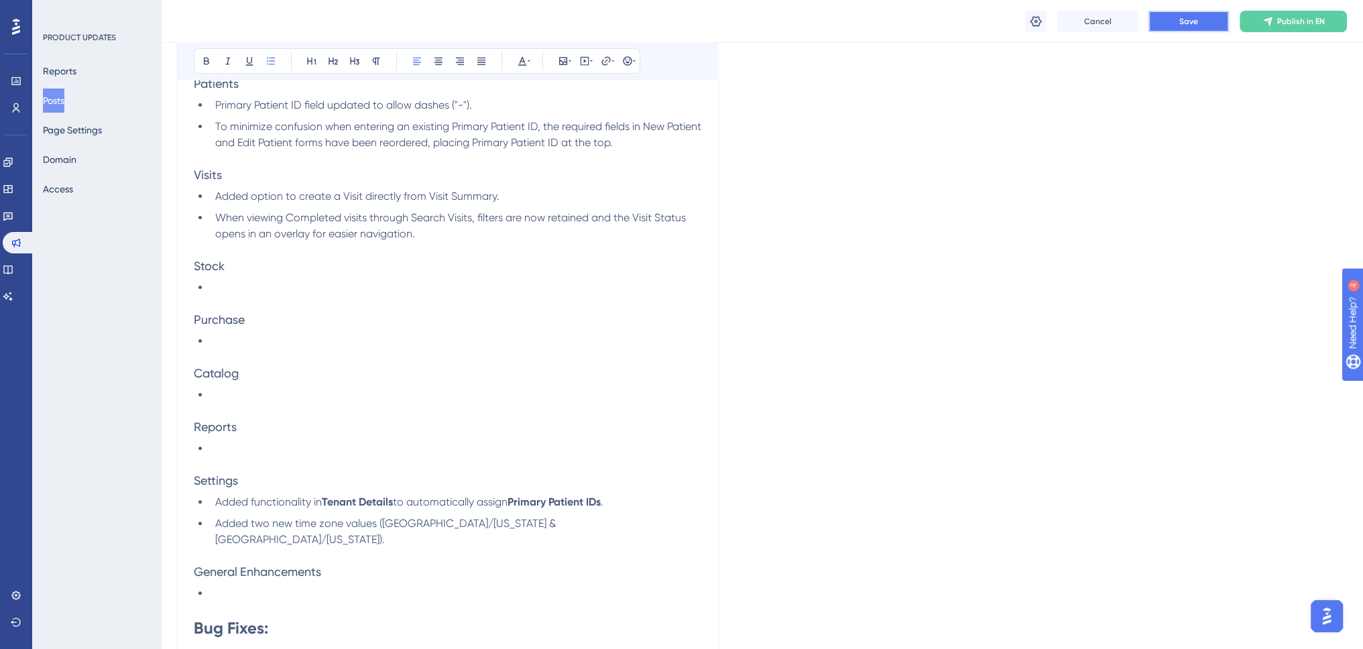
click at [1167, 21] on button "Save" at bounding box center [1188, 21] width 80 height 21
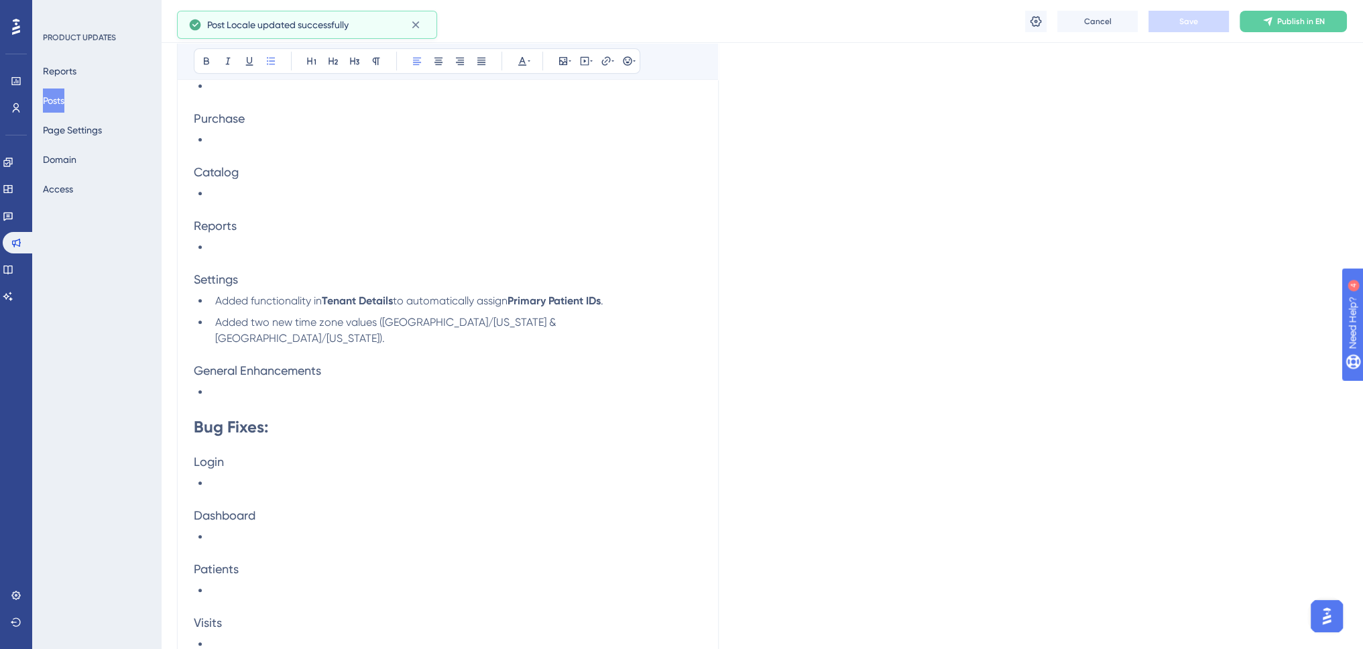
scroll to position [737, 0]
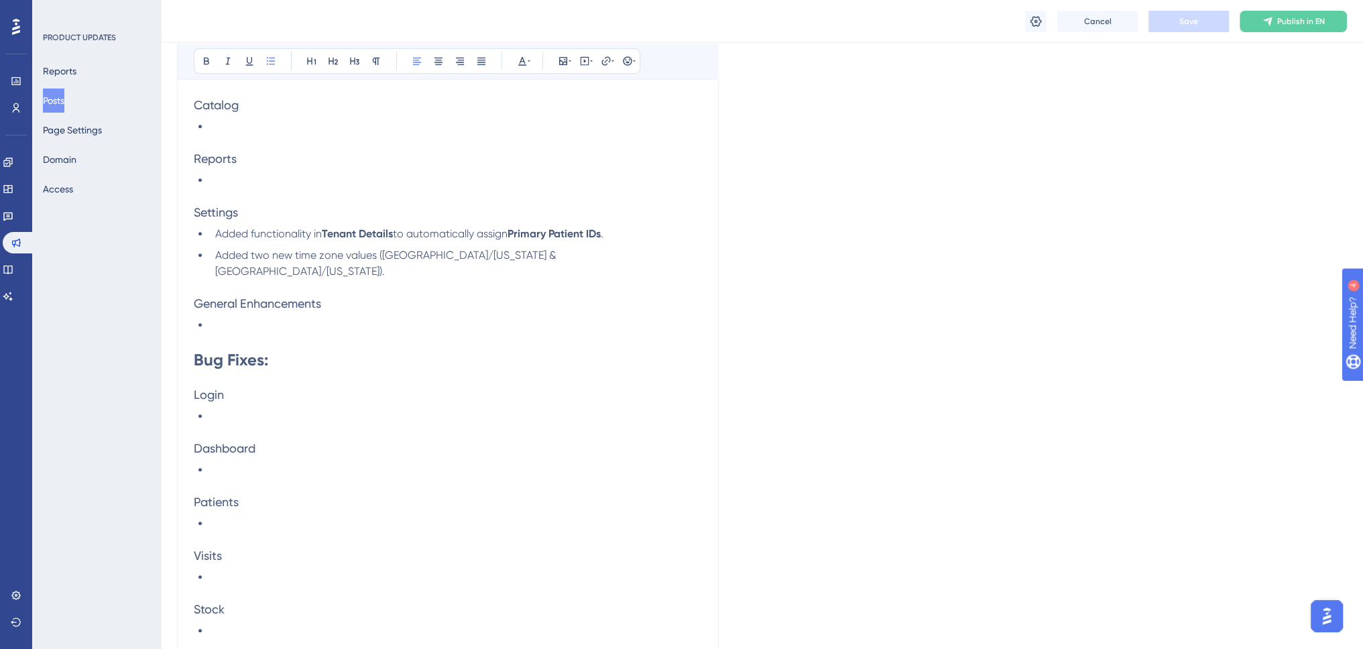
click at [236, 569] on li at bounding box center [456, 577] width 492 height 16
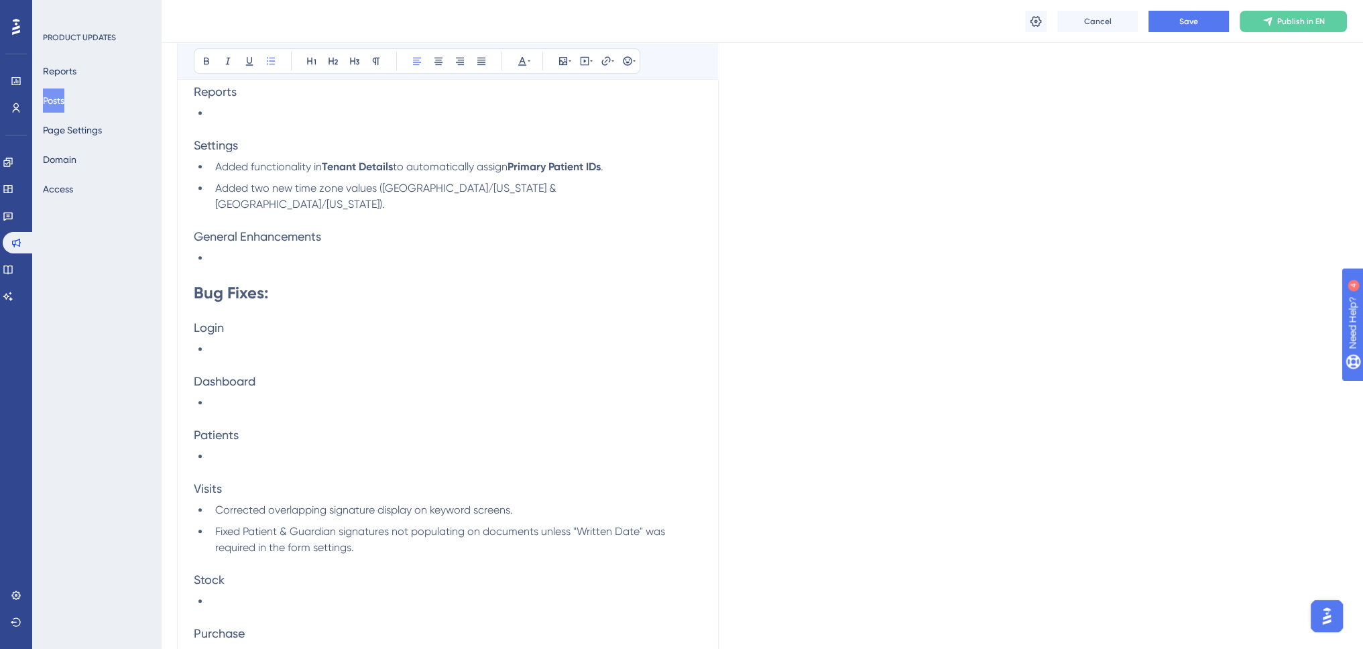
scroll to position [871, 0]
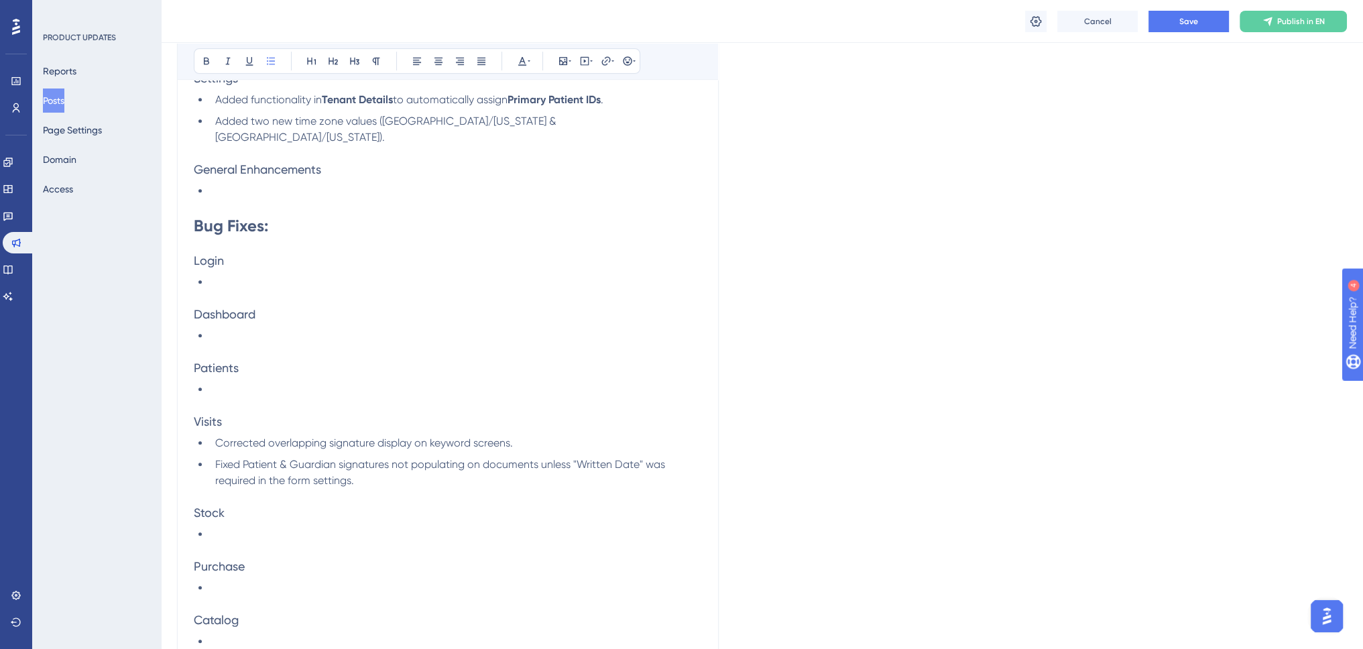
click at [275, 381] on li at bounding box center [456, 389] width 492 height 16
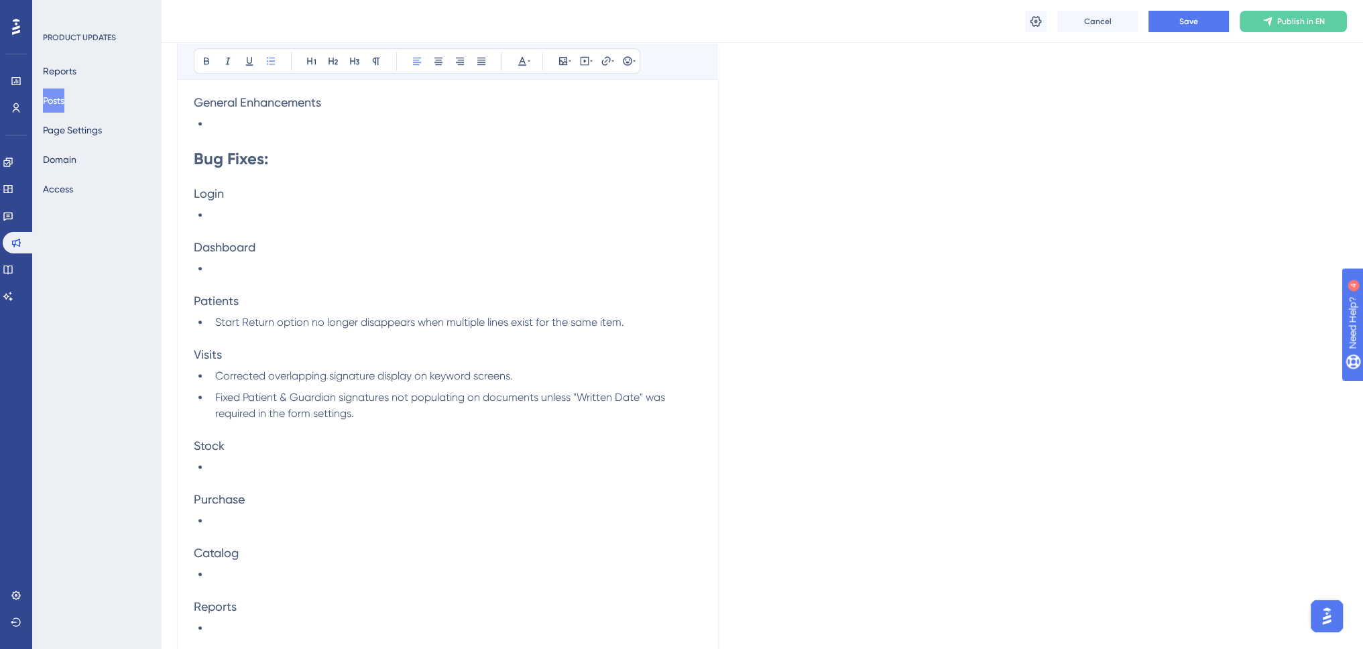
scroll to position [1072, 0]
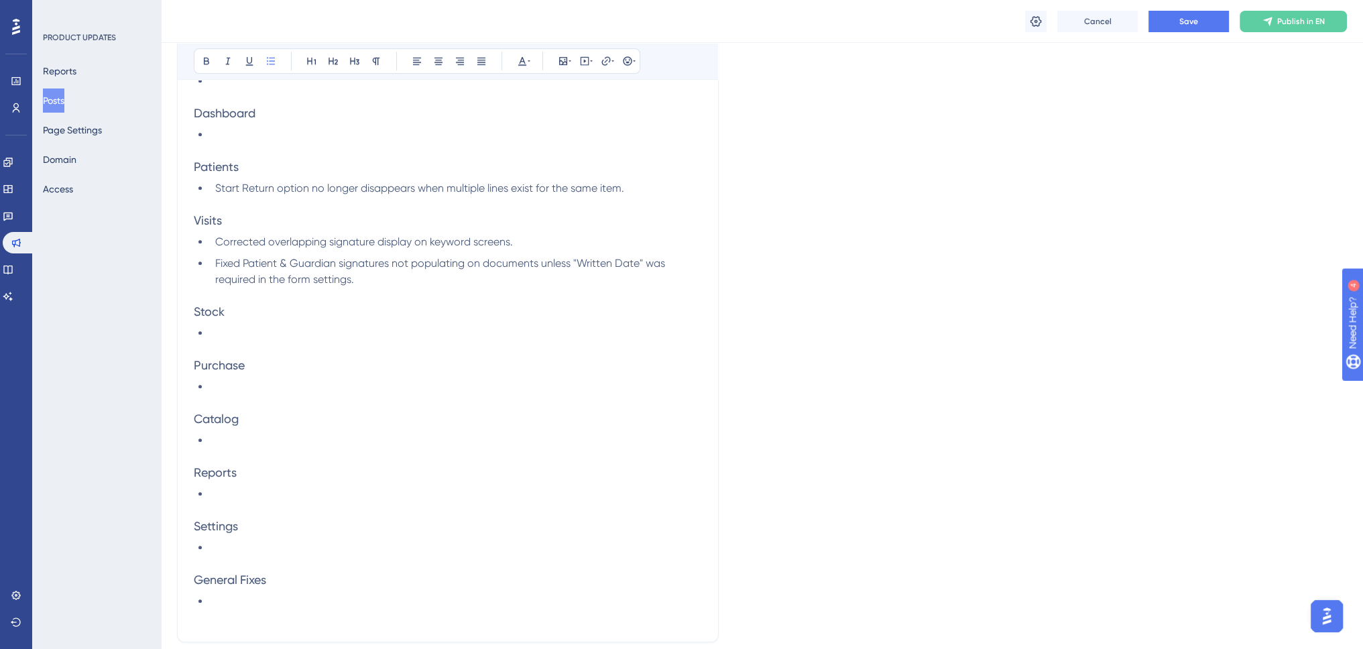
click at [237, 486] on li at bounding box center [456, 494] width 492 height 16
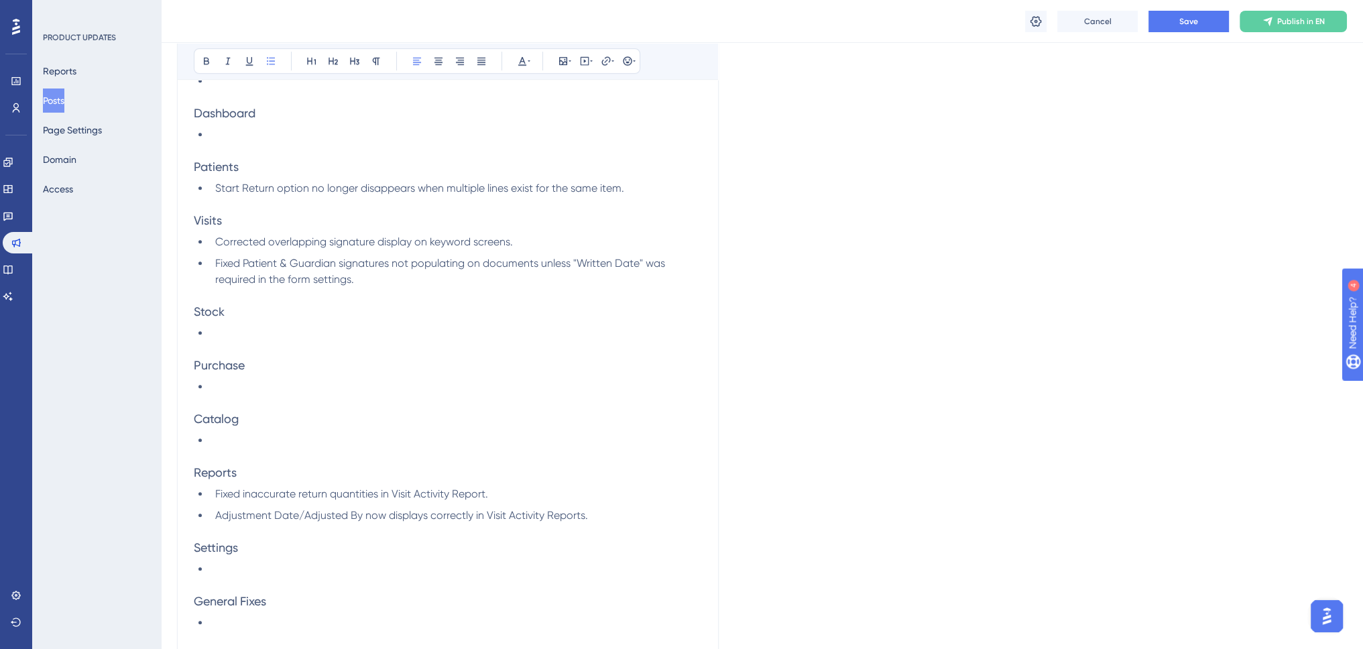
click at [381, 261] on li "Fixed Patient & Guardian signatures not populating on documents unless "Written…" at bounding box center [456, 271] width 492 height 32
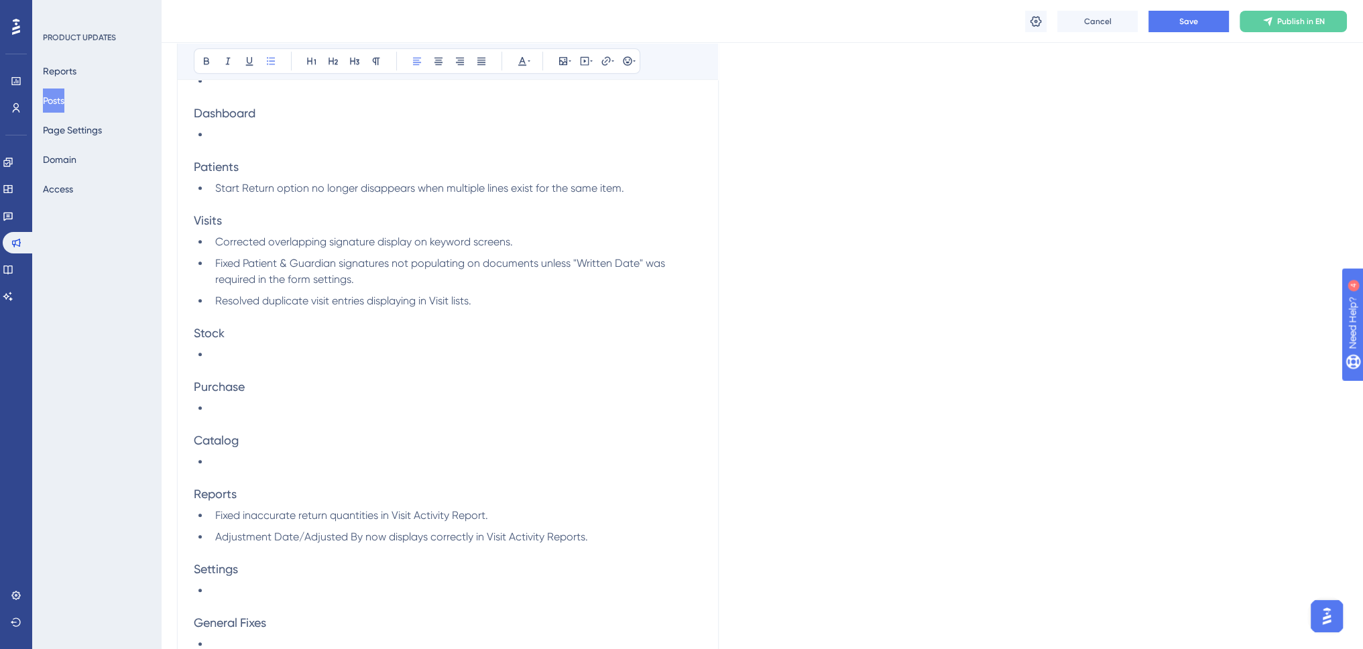
click at [507, 293] on li "Resolved duplicate visit entries displaying in Visit lists." at bounding box center [456, 301] width 492 height 16
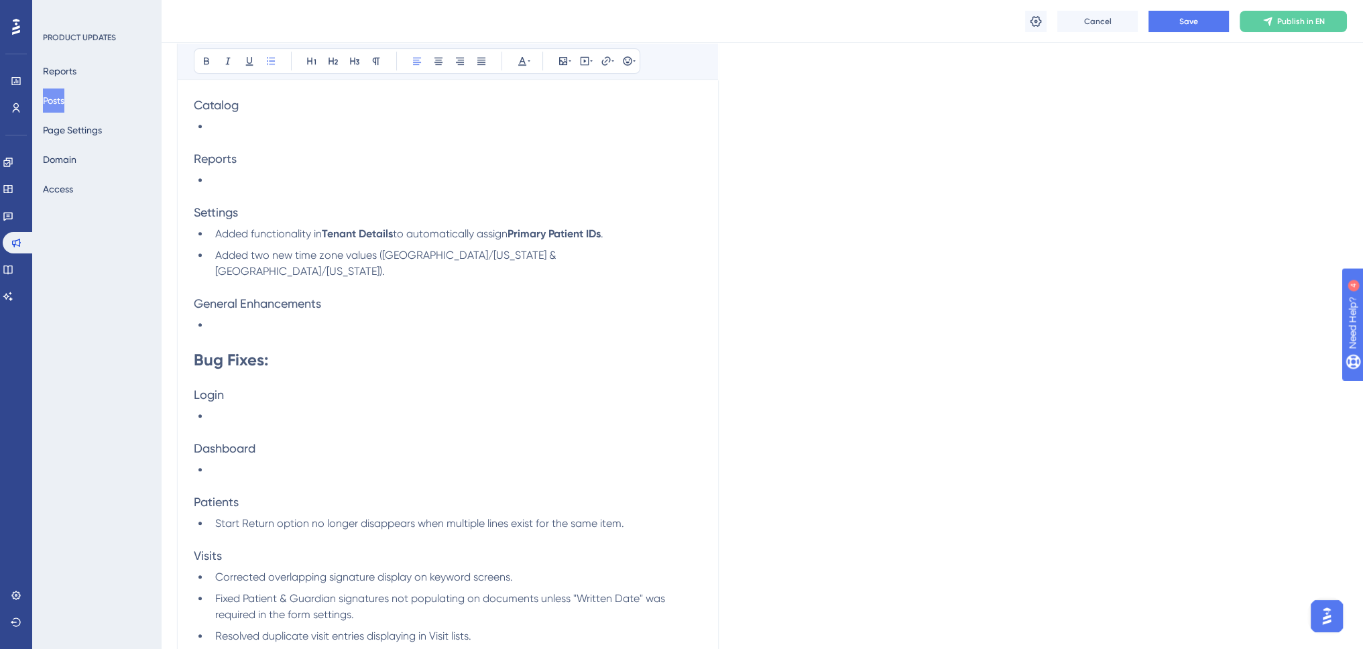
scroll to position [536, 0]
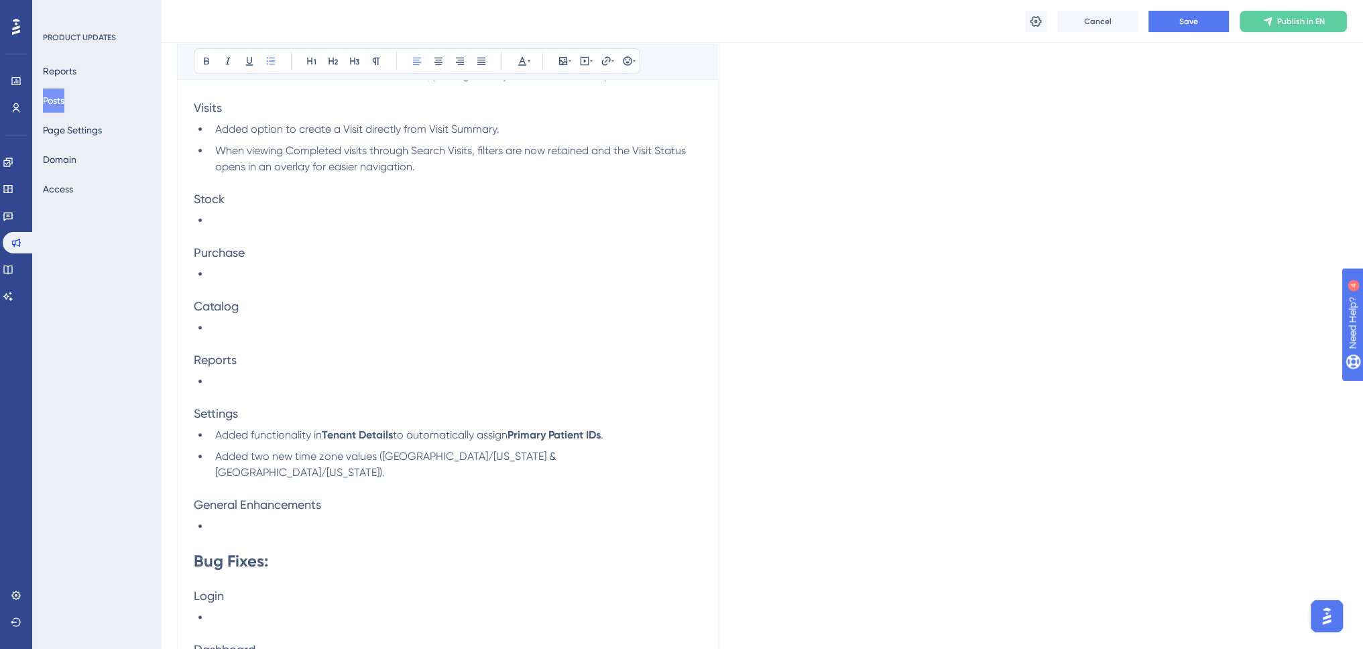
click at [461, 166] on li "When viewing Completed visits through Search Visits, filters are now retained a…" at bounding box center [456, 159] width 492 height 32
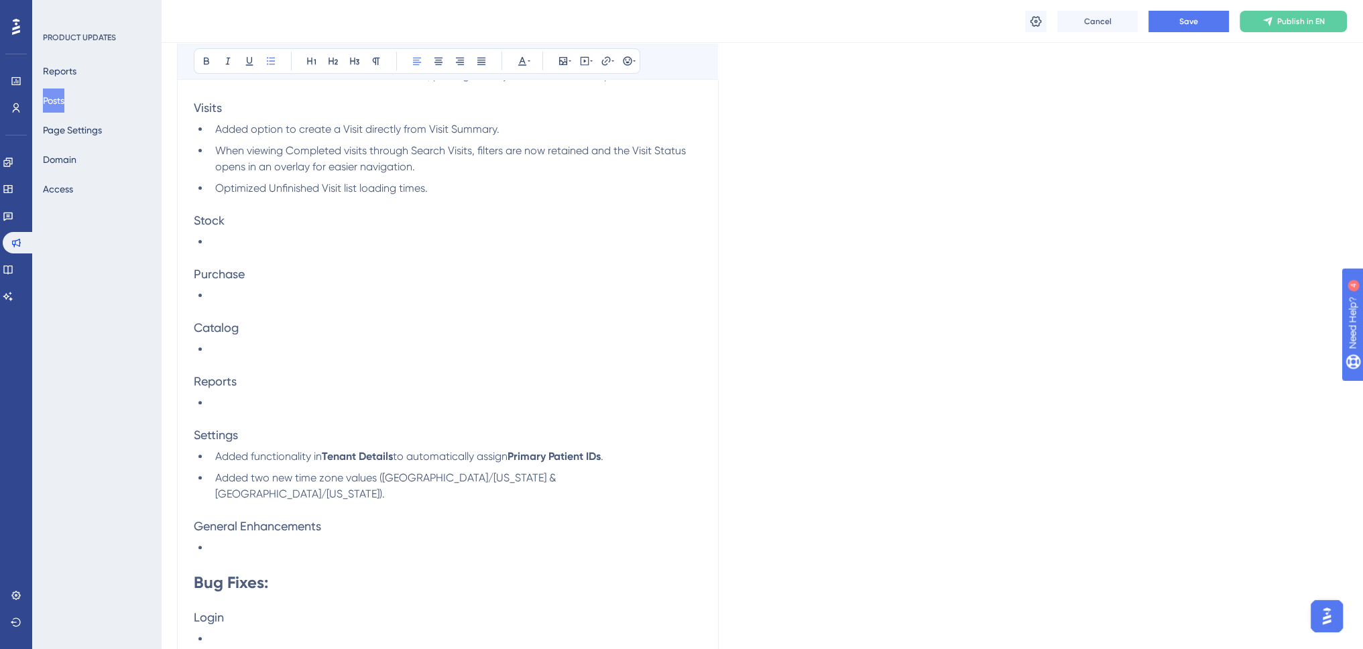
click at [265, 411] on p at bounding box center [448, 419] width 508 height 16
drag, startPoint x: 228, startPoint y: 405, endPoint x: 166, endPoint y: 224, distance: 191.2
click at [0, 0] on div "Performance Users Engagement Widgets Feedback Product Updates Knowledge Base AI…" at bounding box center [0, 0] width 0 height 0
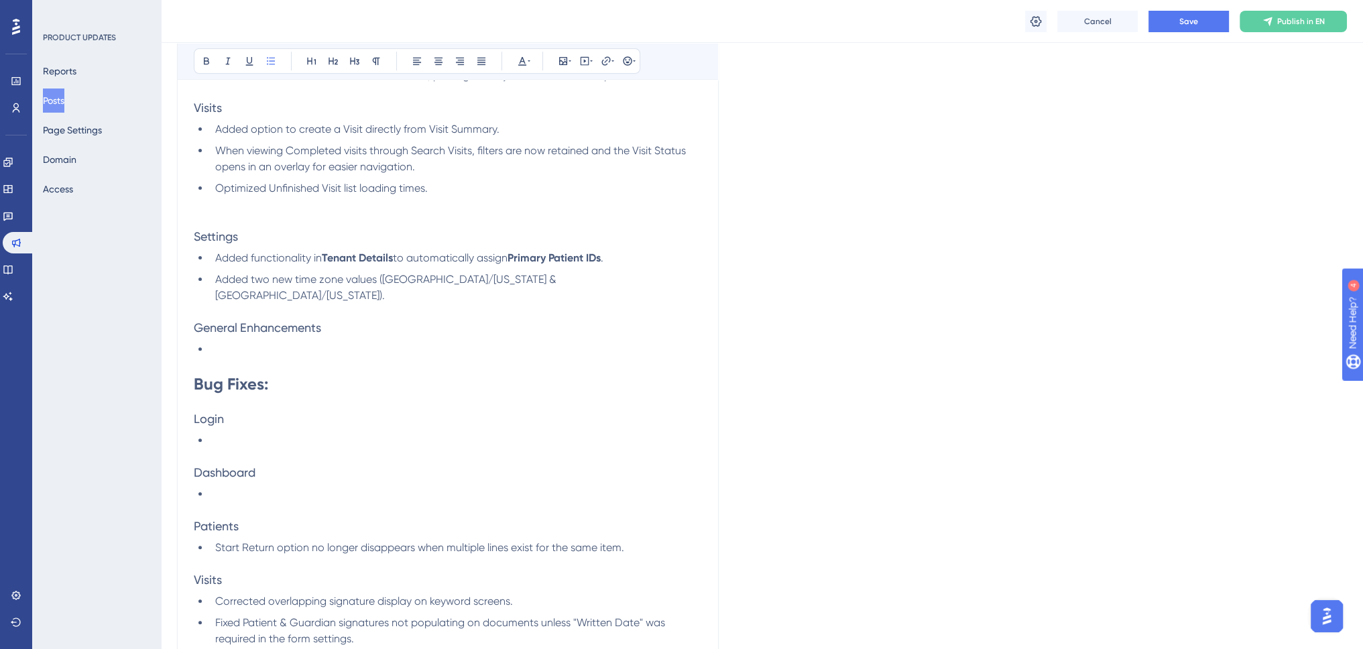
drag, startPoint x: 217, startPoint y: 334, endPoint x: 174, endPoint y: 333, distance: 42.9
click at [0, 0] on div "Performance Users Engagement Widgets Feedback Product Updates Knowledge Base AI…" at bounding box center [0, 0] width 0 height 0
click at [219, 208] on p at bounding box center [448, 204] width 508 height 16
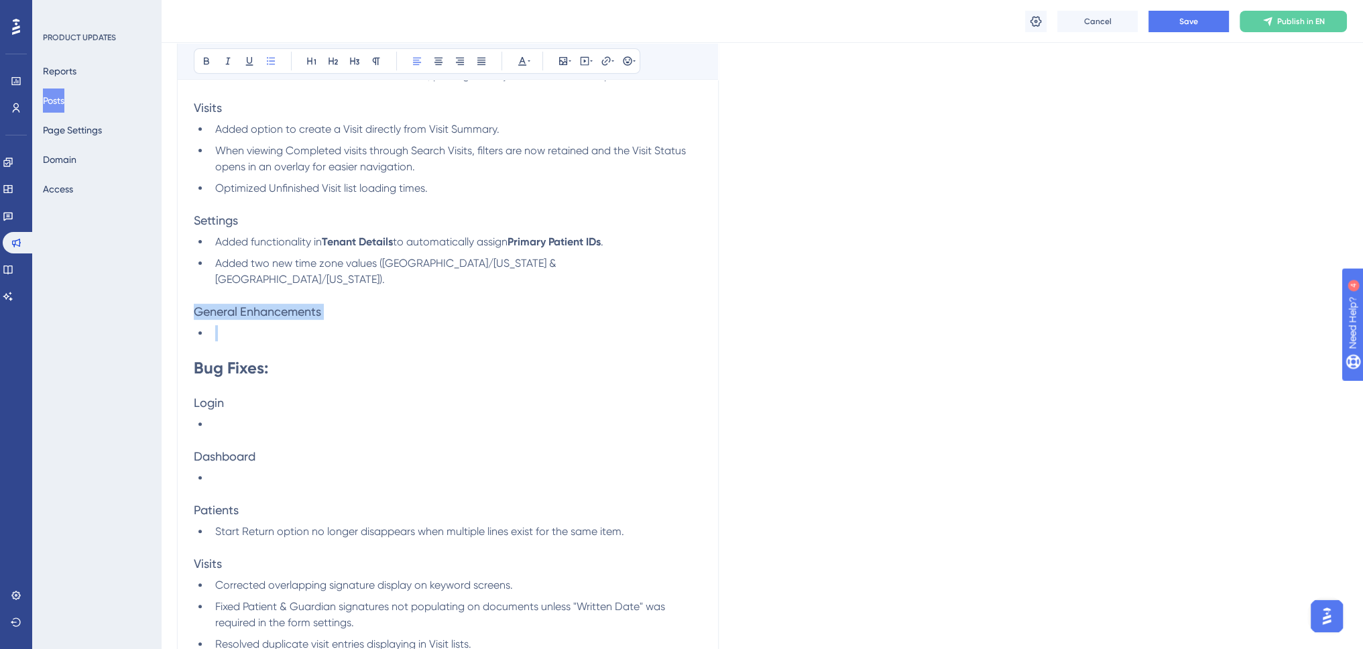
drag, startPoint x: 209, startPoint y: 313, endPoint x: 183, endPoint y: 293, distance: 33.0
click at [183, 293] on div "EmpowerX Release v1.9.3 ([DATE]) Bold Italic Underline Bullet Point Heading 1 H…" at bounding box center [448, 357] width 542 height 1342
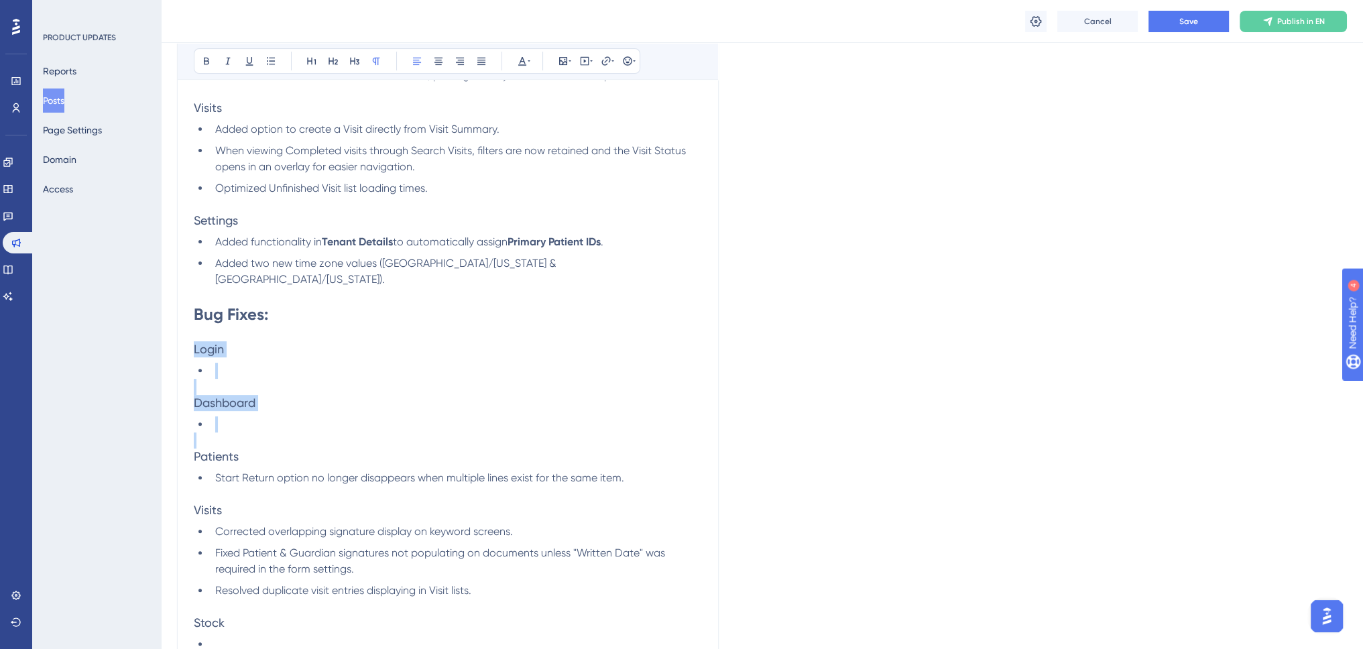
drag, startPoint x: 196, startPoint y: 399, endPoint x: 166, endPoint y: 326, distance: 78.4
click at [0, 0] on div "Performance Users Engagement Widgets Feedback Product Updates Knowledge Base AI…" at bounding box center [0, 0] width 0 height 0
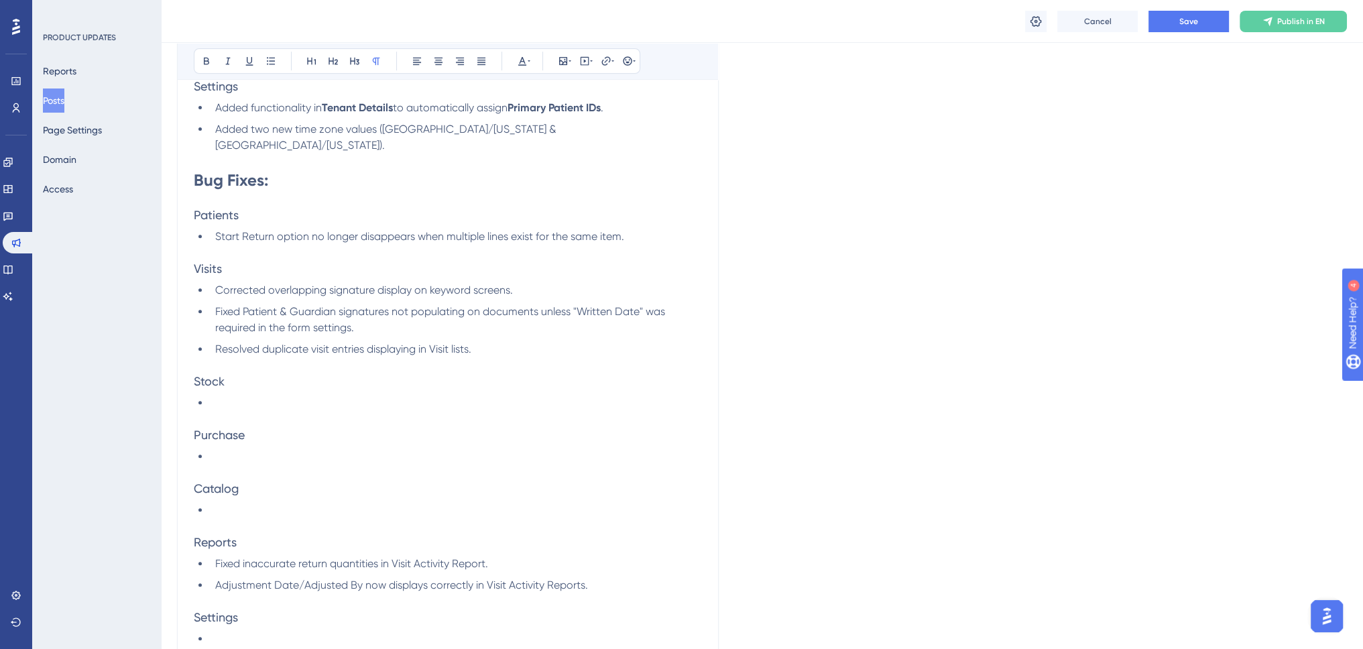
scroll to position [737, 0]
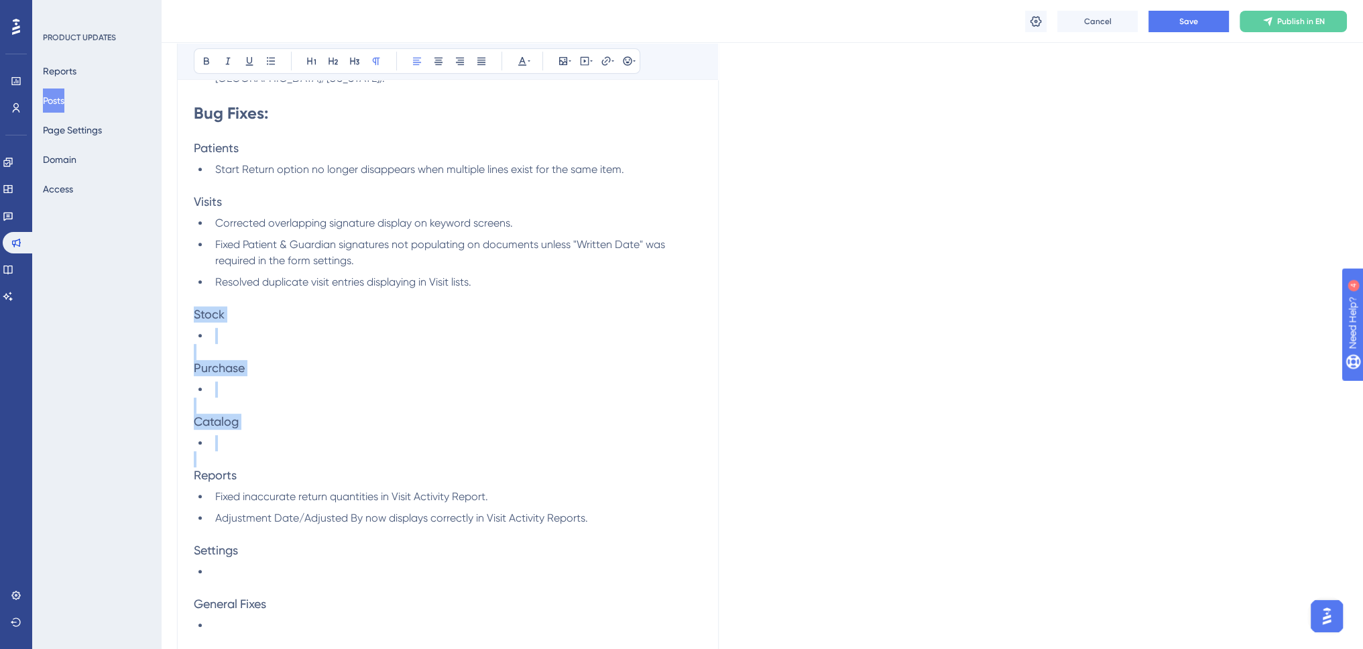
drag, startPoint x: 214, startPoint y: 438, endPoint x: 182, endPoint y: 300, distance: 142.4
click at [182, 300] on div "EmpowerX Release v1.9.3 ([DATE]) Bold Italic Underline Bullet Point Heading 1 H…" at bounding box center [448, 75] width 542 height 1181
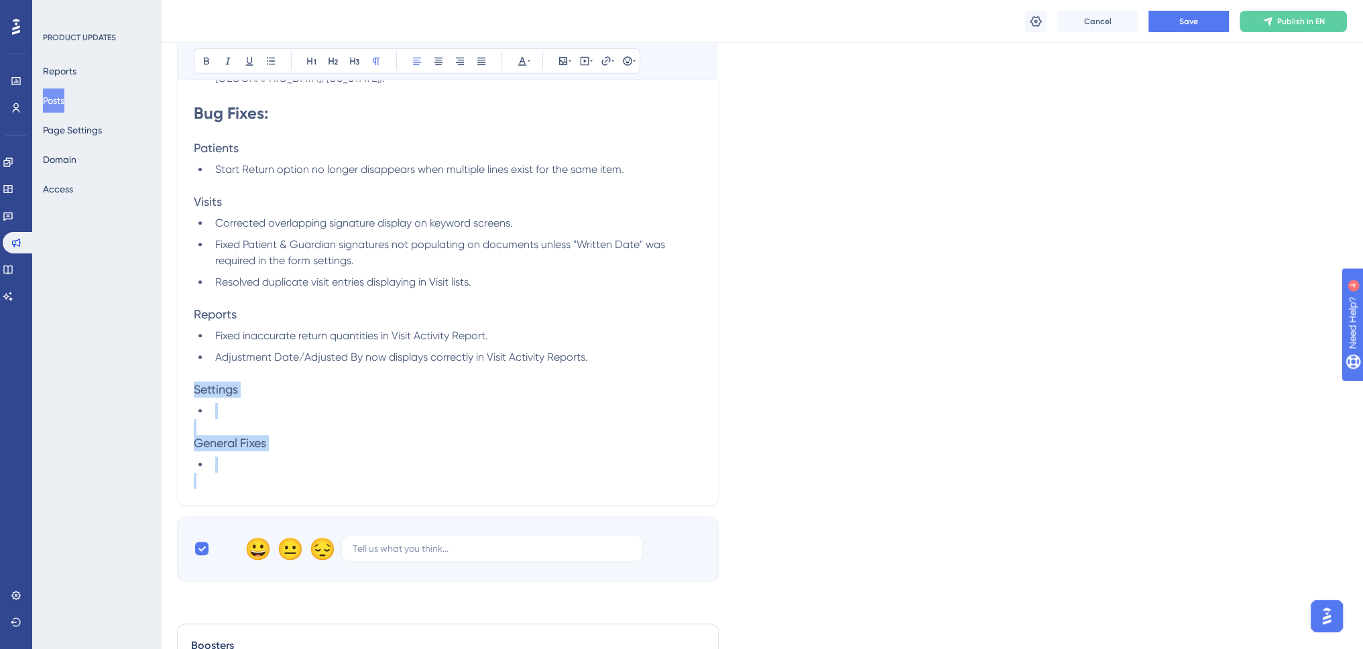
drag, startPoint x: 231, startPoint y: 465, endPoint x: 184, endPoint y: 375, distance: 101.9
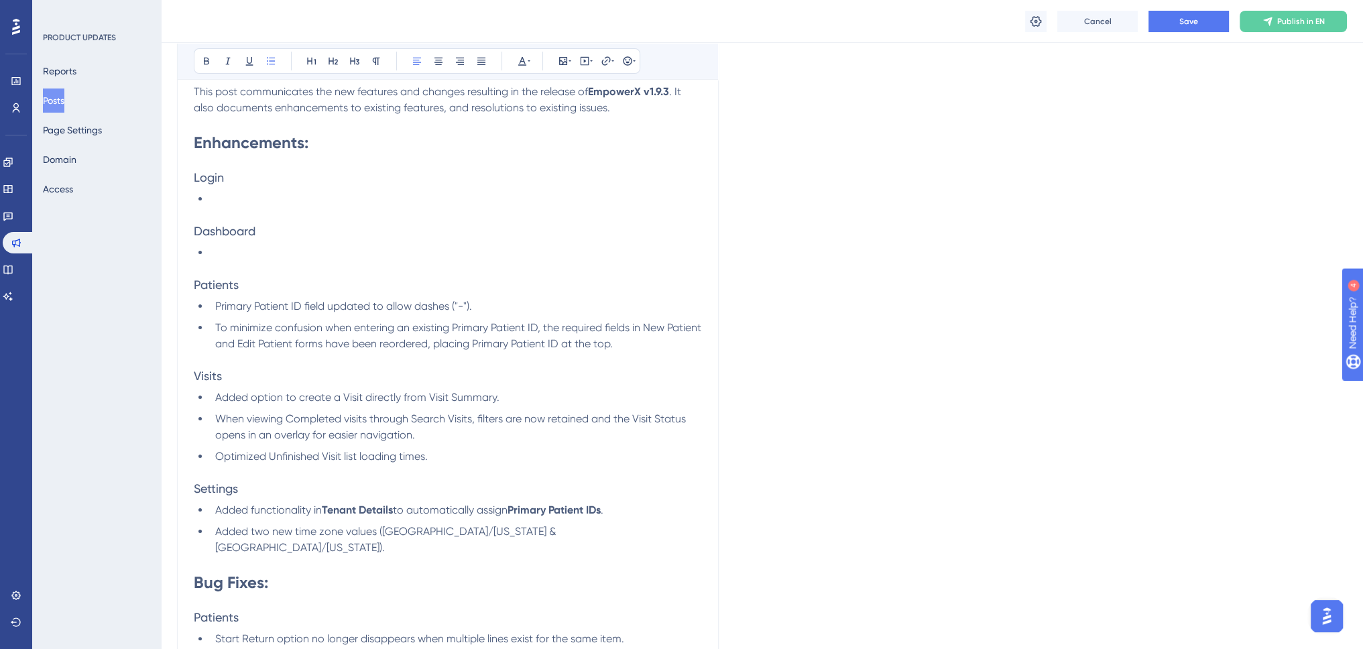
scroll to position [134, 0]
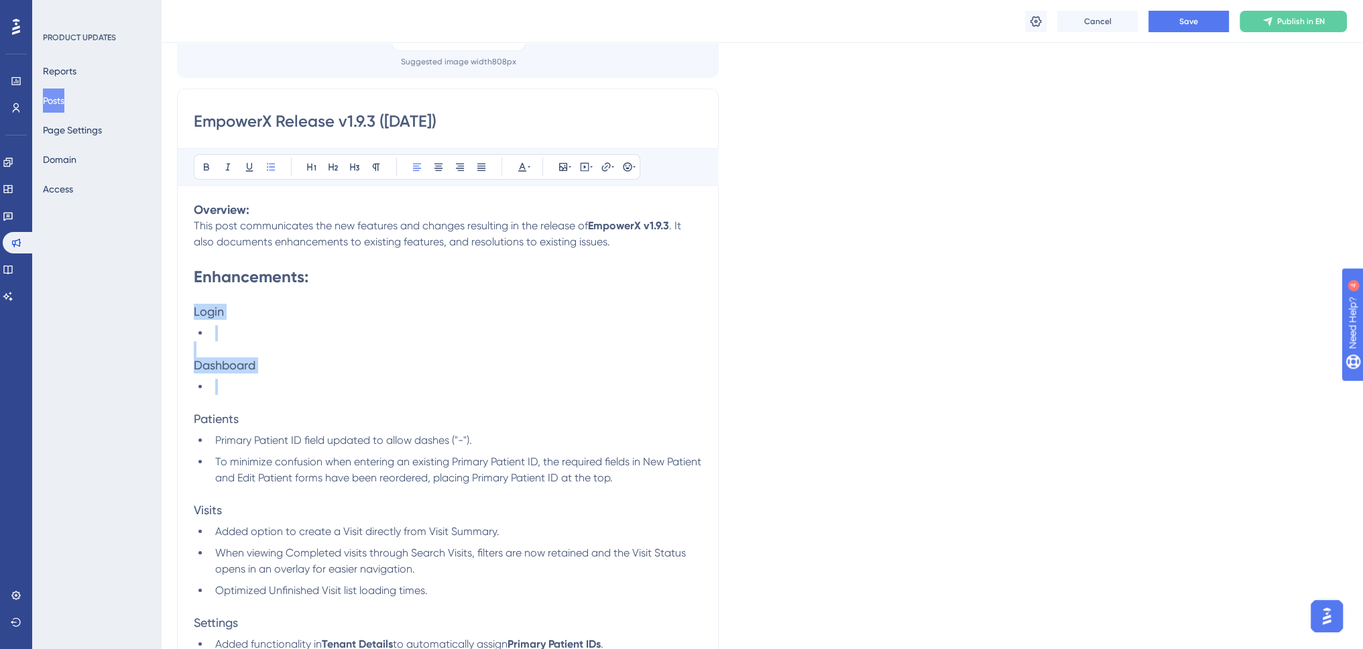
drag, startPoint x: 228, startPoint y: 389, endPoint x: 161, endPoint y: 312, distance: 102.1
click at [0, 0] on div "Performance Users Engagement Widgets Feedback Product Updates Knowledge Base AI…" at bounding box center [0, 0] width 0 height 0
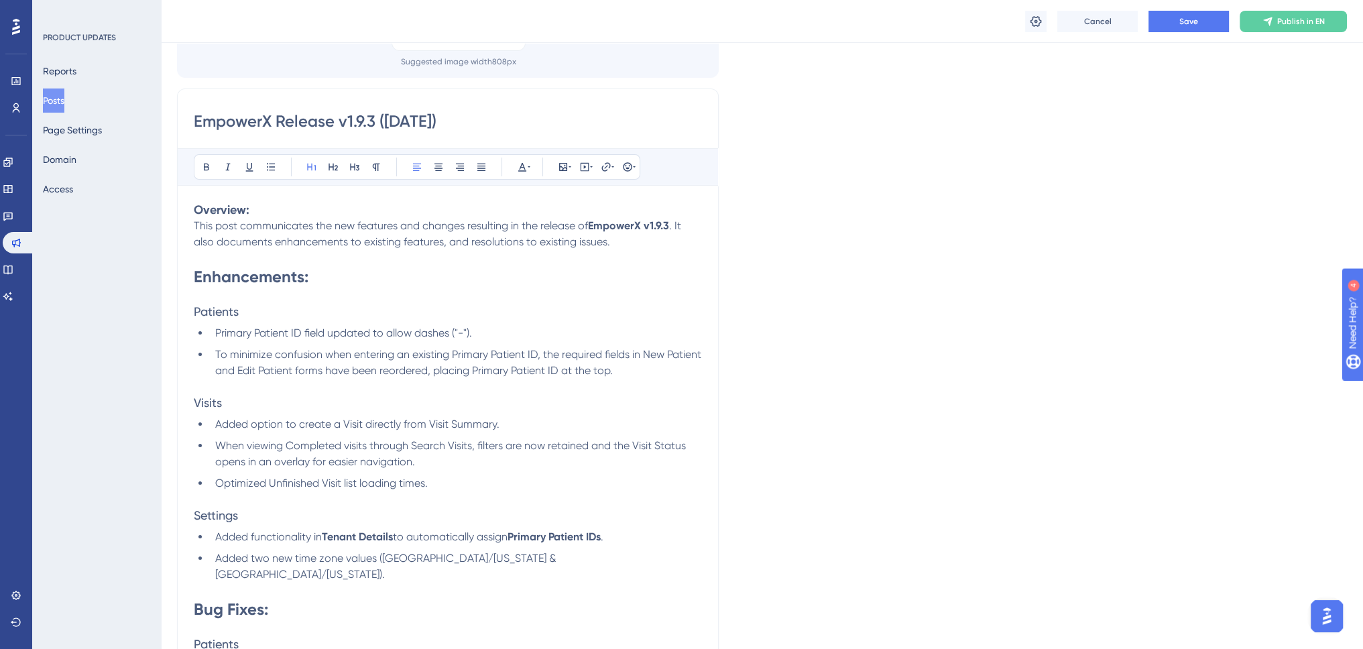
click at [228, 333] on span "Primary Patient ID field updated to allow dashes ("-")." at bounding box center [343, 332] width 257 height 13
click at [297, 331] on span "Primary Patient ID field updated to allow dashes ("-")." at bounding box center [343, 332] width 257 height 13
click at [426, 331] on span "field updated to allow dashes ("-")." at bounding box center [388, 332] width 168 height 13
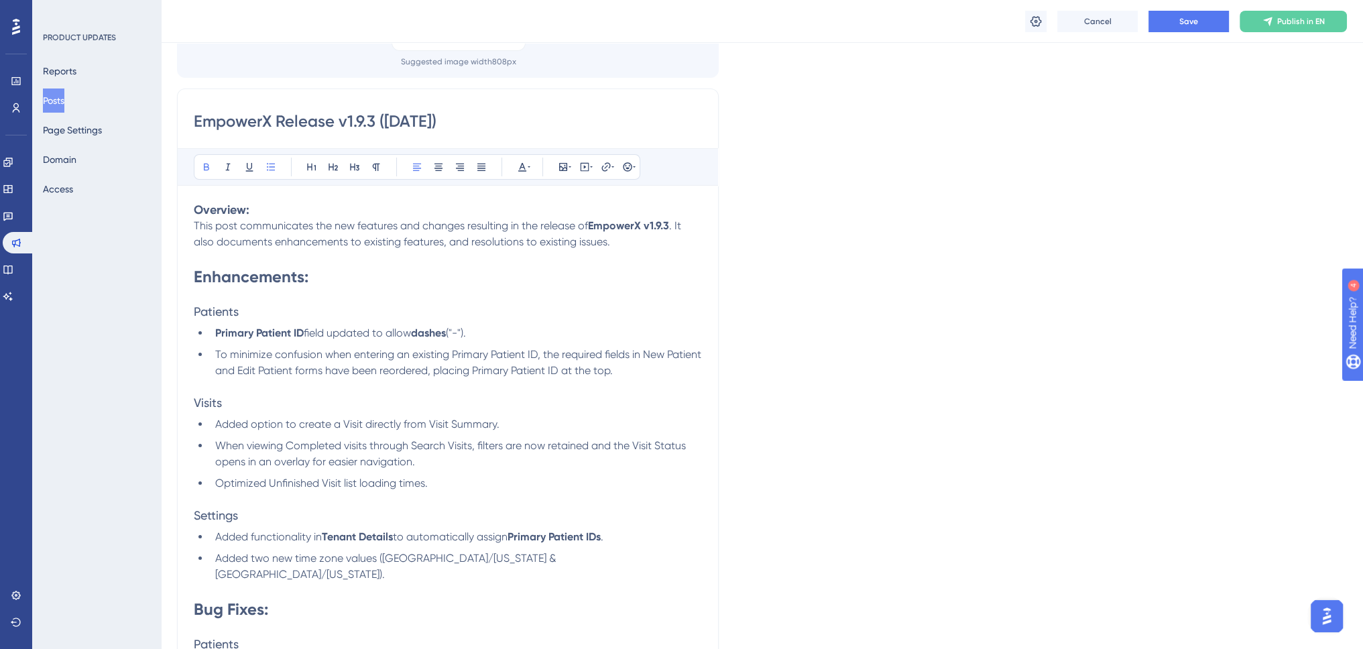
click at [520, 369] on span "To minimize confusion when entering an existing Primary Patient ID, the require…" at bounding box center [459, 362] width 489 height 29
click at [647, 372] on span "To minimize confusion when entering an existing Primary Patient ID, the require…" at bounding box center [459, 362] width 489 height 29
click at [353, 423] on span "Added option to create a Visit directly from Visit Summary." at bounding box center [357, 424] width 284 height 13
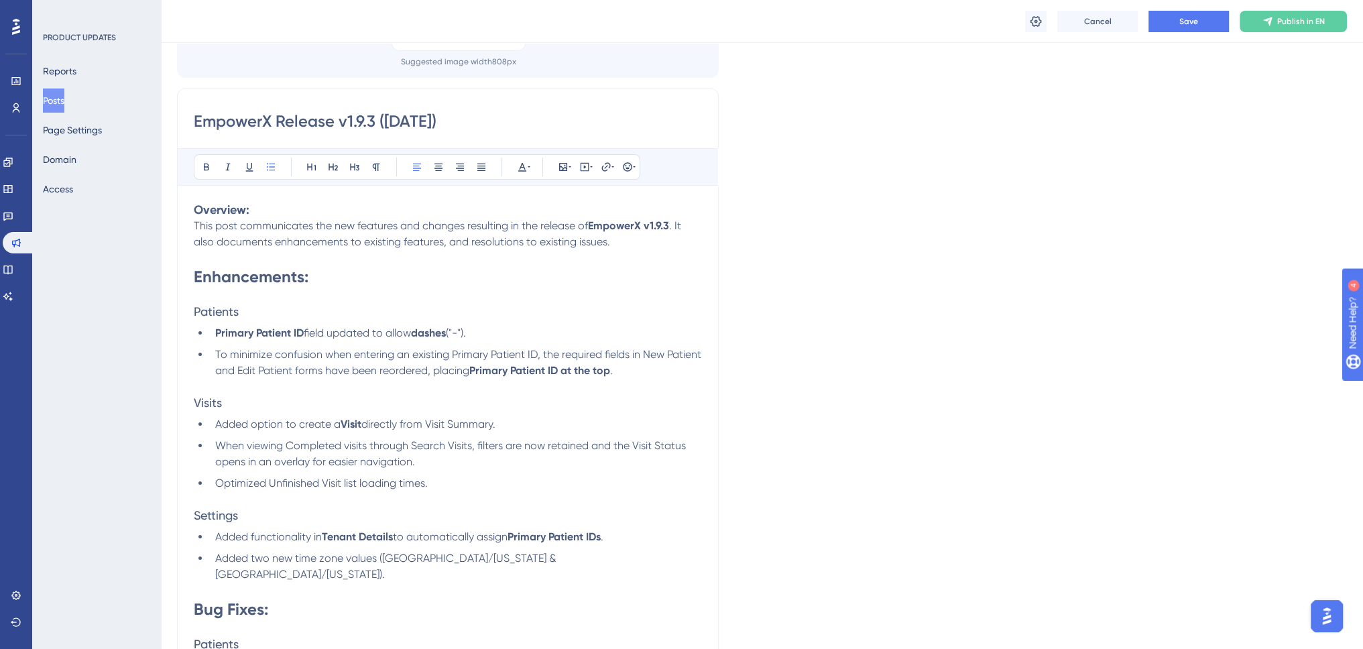
click at [446, 420] on span "directly from Visit Summary." at bounding box center [428, 424] width 134 height 13
click at [475, 422] on span "directly from Visit Summary." at bounding box center [428, 424] width 134 height 13
click at [351, 448] on span "When viewing Completed visits through Search Visits, filters are now retained a…" at bounding box center [451, 453] width 473 height 29
click at [317, 444] on span "When viewing Completed visits through Search Visits, filters are now retained a…" at bounding box center [451, 453] width 473 height 29
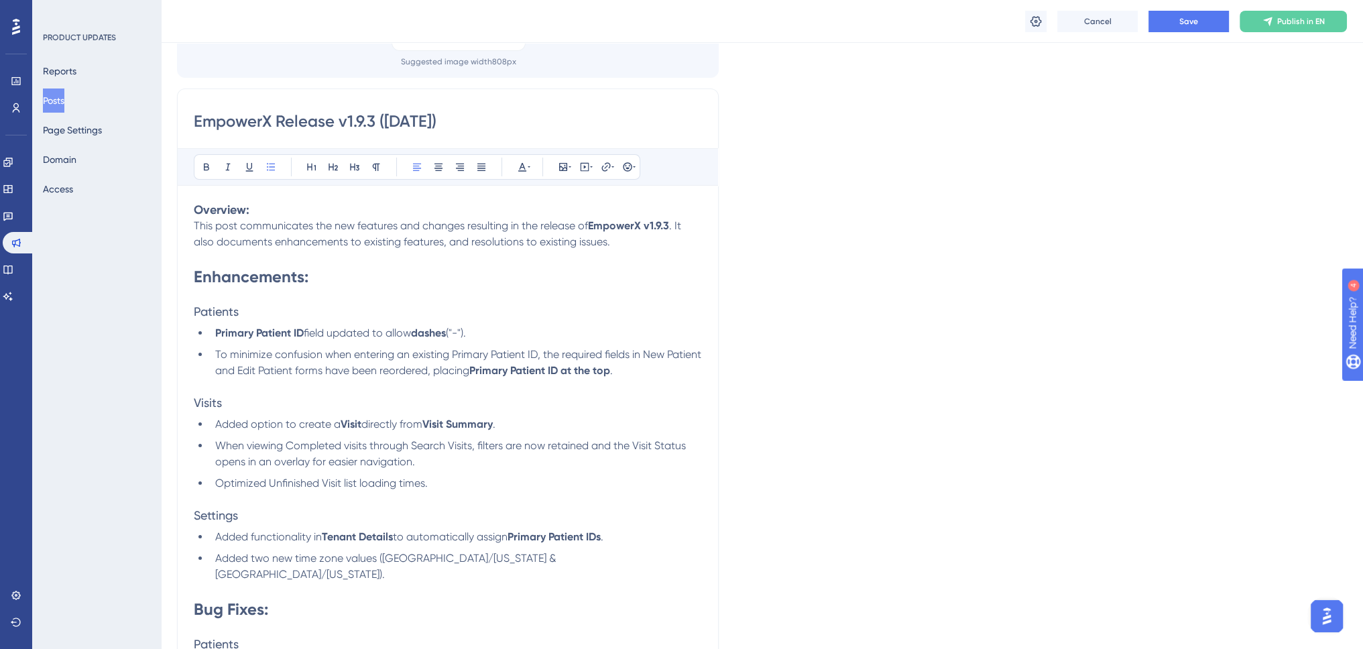
click at [317, 444] on span "When viewing Completed visits through Search Visits, filters are now retained a…" at bounding box center [451, 453] width 473 height 29
drag, startPoint x: 431, startPoint y: 447, endPoint x: 460, endPoint y: 444, distance: 29.6
click at [460, 444] on span "visits through Search Visits, filters are now retained and the Visit Status ope…" at bounding box center [449, 453] width 468 height 29
click at [430, 444] on span "visits through Search Visits, filters are now retained and the Visit Status ope…" at bounding box center [449, 453] width 468 height 29
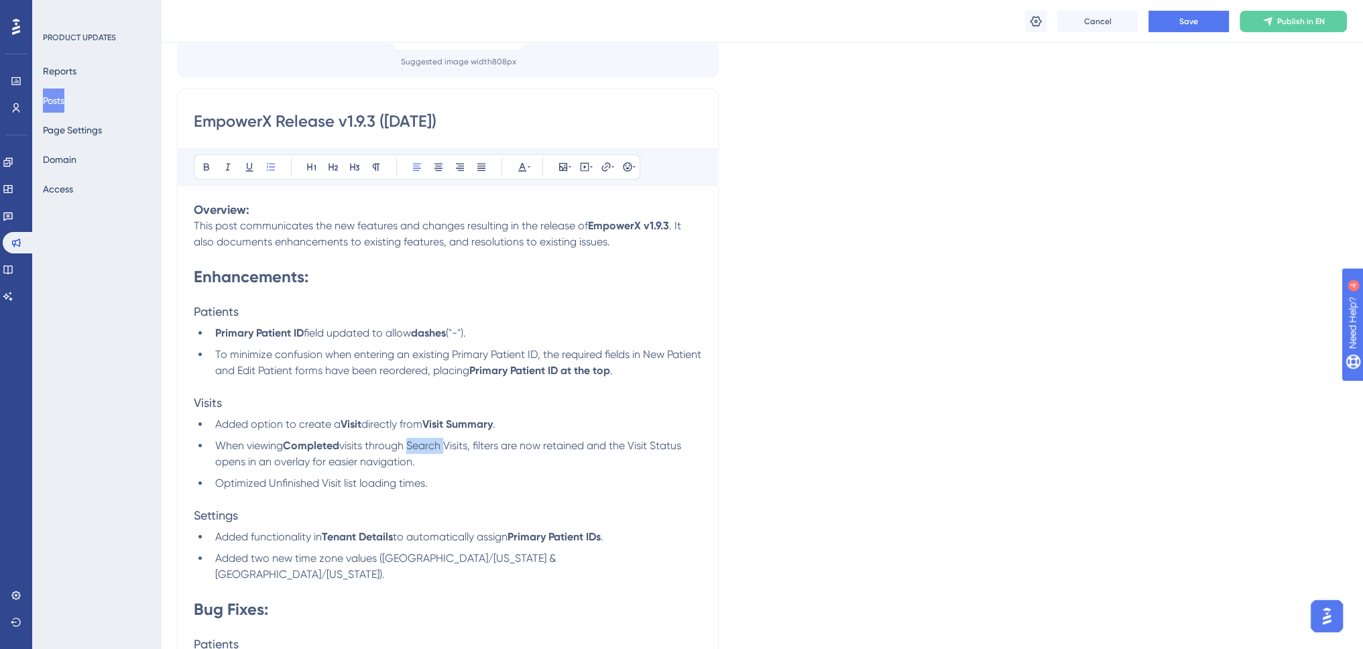
click at [456, 444] on span "visits through Search Visits, filters are now retained and the Visit Status ope…" at bounding box center [449, 453] width 468 height 29
click at [501, 447] on span ", filters are now retained and the Visit Status opens in an overlay for easier …" at bounding box center [449, 453] width 468 height 29
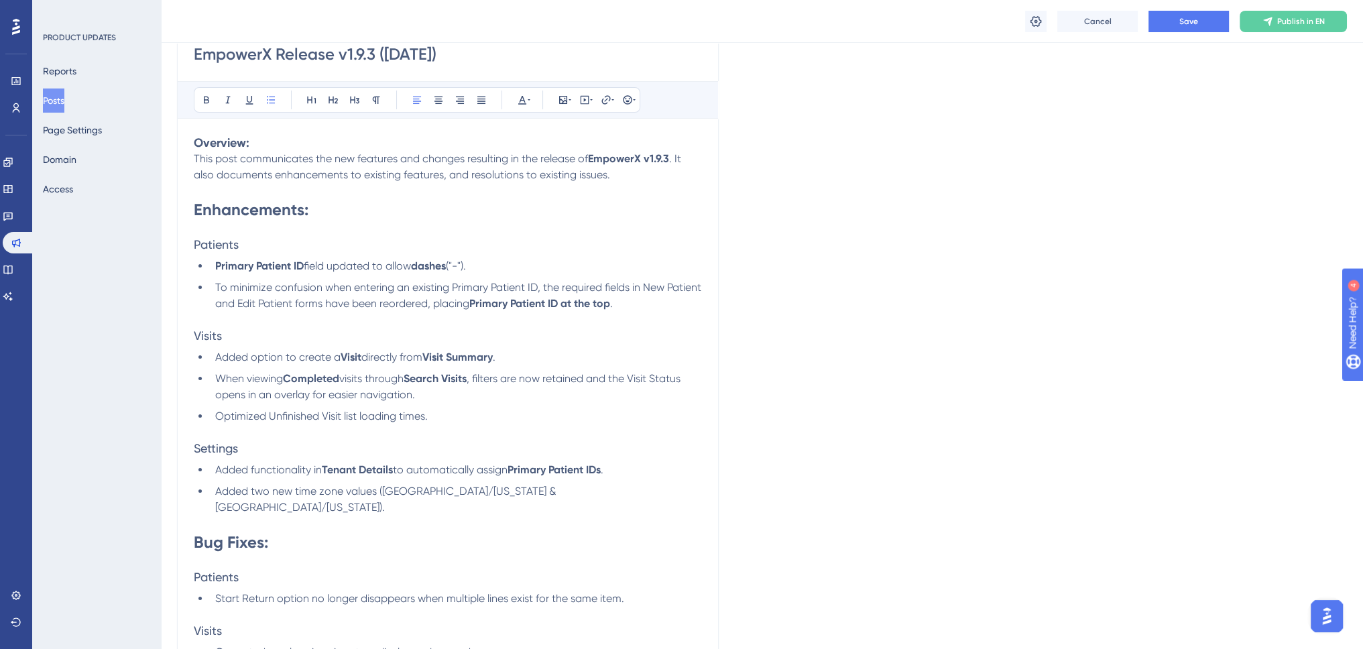
scroll to position [268, 0]
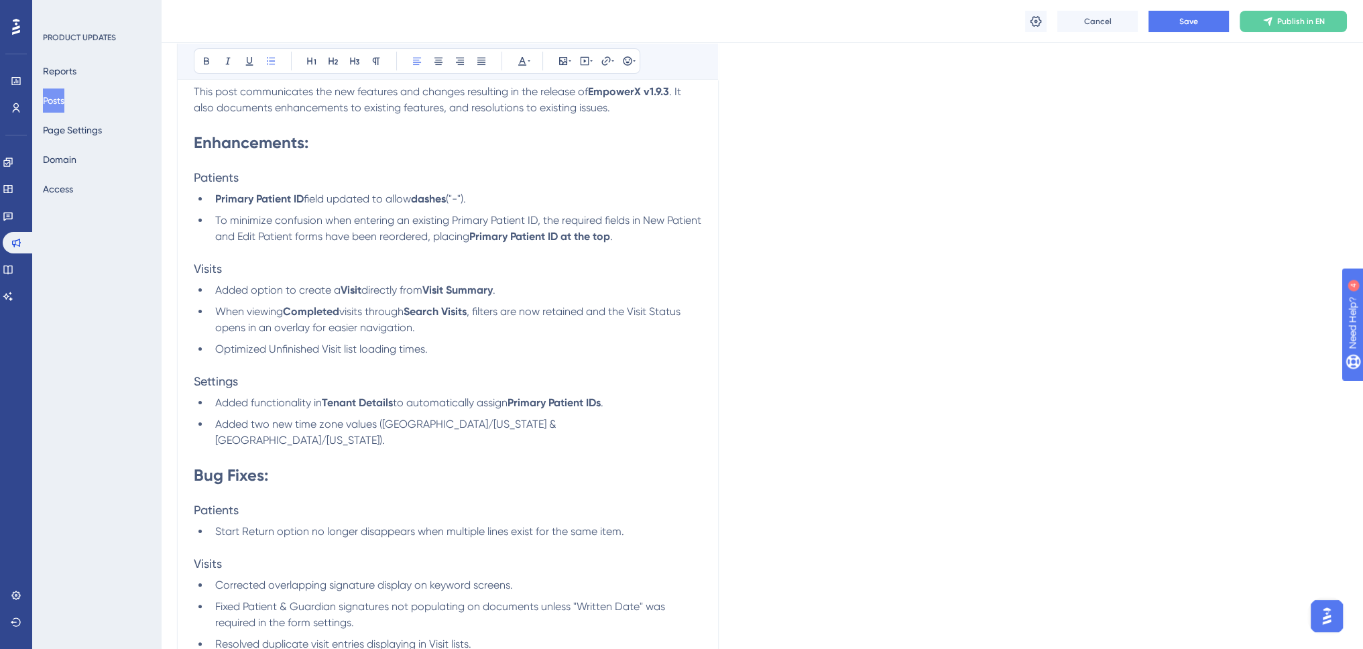
click at [244, 351] on span "Optimized Unfinished Visit list loading times." at bounding box center [321, 348] width 212 height 13
click at [338, 348] on span "Optimized Unfinished Visit list loading times." at bounding box center [321, 348] width 212 height 13
click at [404, 345] on span "list loading times." at bounding box center [386, 348] width 84 height 13
click at [314, 309] on strong "Completed" at bounding box center [311, 311] width 56 height 13
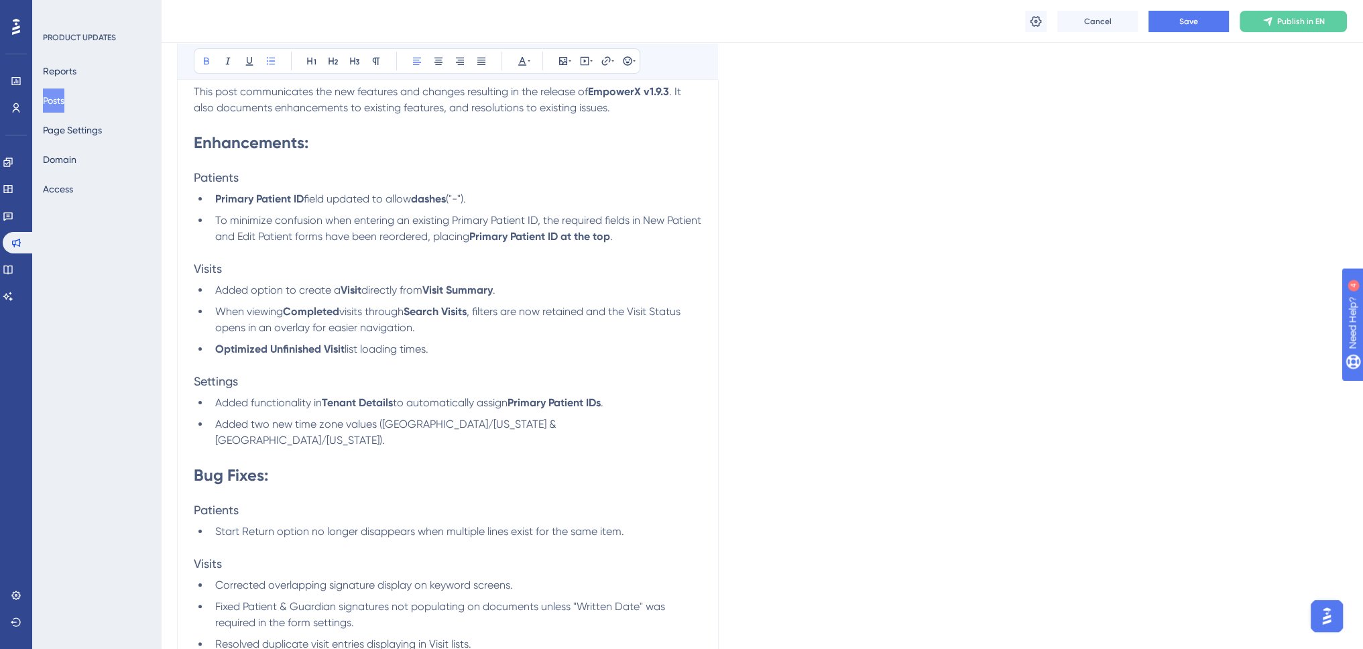
click at [314, 309] on strong "Completed" at bounding box center [311, 311] width 56 height 13
click at [429, 313] on strong "Search Visits" at bounding box center [434, 311] width 63 height 13
click at [432, 312] on strong "Search Visits" at bounding box center [434, 311] width 63 height 13
click at [424, 314] on strong "Search Visits" at bounding box center [434, 311] width 63 height 13
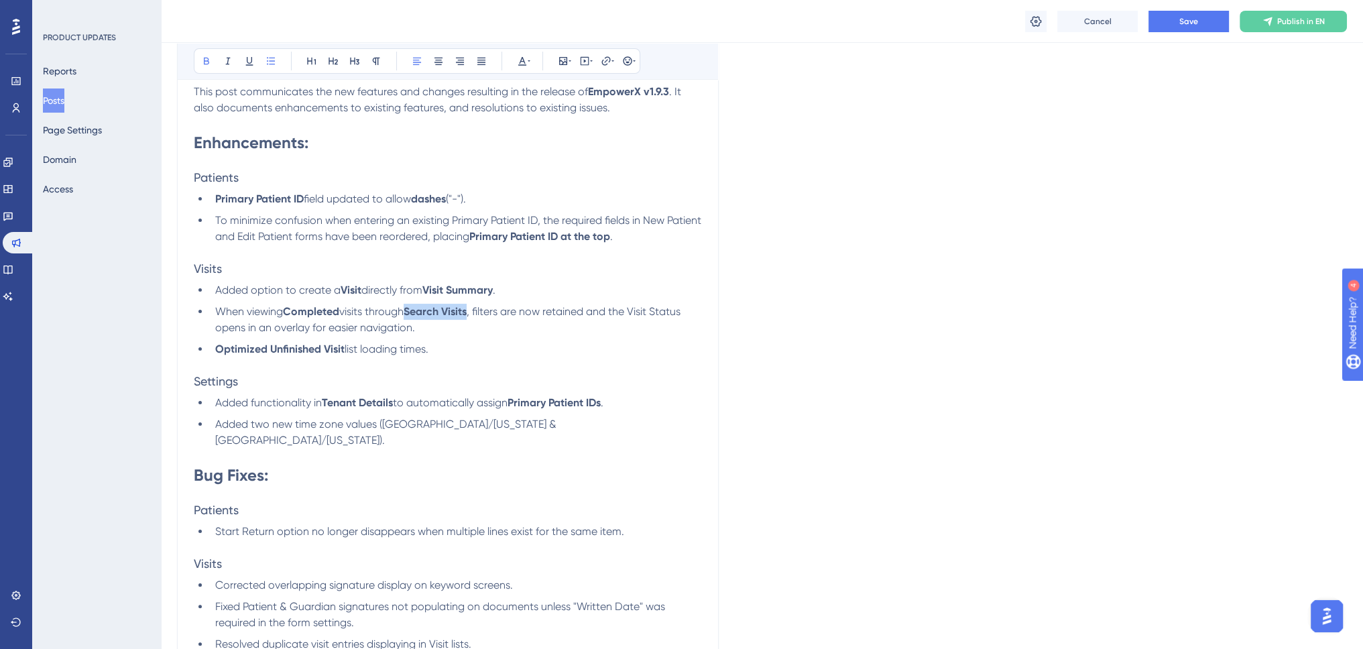
click at [454, 312] on strong "Search Visits" at bounding box center [434, 311] width 63 height 13
click at [491, 313] on span "visits through Search Visits, filters are now retained and the Visit Status ope…" at bounding box center [449, 319] width 468 height 29
click at [581, 315] on span "visits through Search Visits, filters are now retained and the Visit Status ope…" at bounding box center [449, 319] width 468 height 29
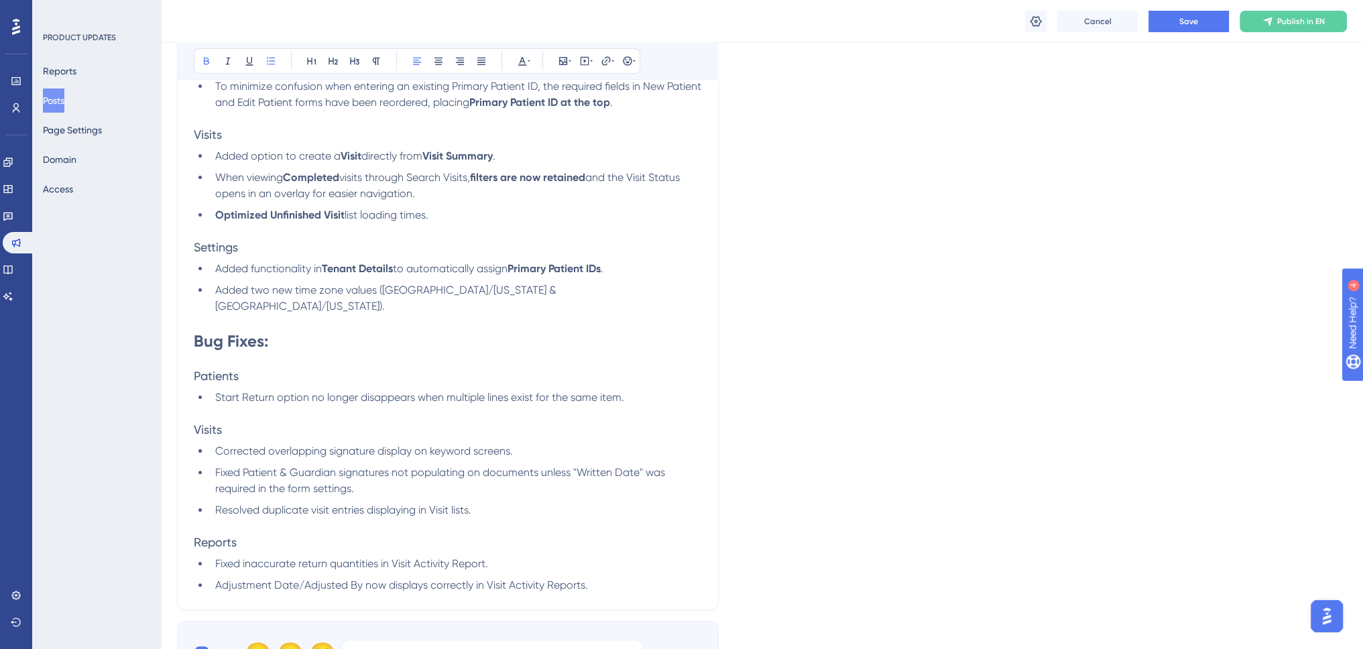
click at [800, 359] on div "Language English (Default) Upload Cover Image Suggested image width 808 px Empo…" at bounding box center [762, 184] width 1170 height 1001
click at [231, 391] on span "Start Return option no longer disappears when multiple lines exist for the same…" at bounding box center [419, 397] width 409 height 13
click at [251, 391] on span "Start Return option no longer disappears when multiple lines exist for the same…" at bounding box center [419, 397] width 409 height 13
click at [298, 444] on span "Corrected overlapping signature display on keyword screens." at bounding box center [364, 450] width 298 height 13
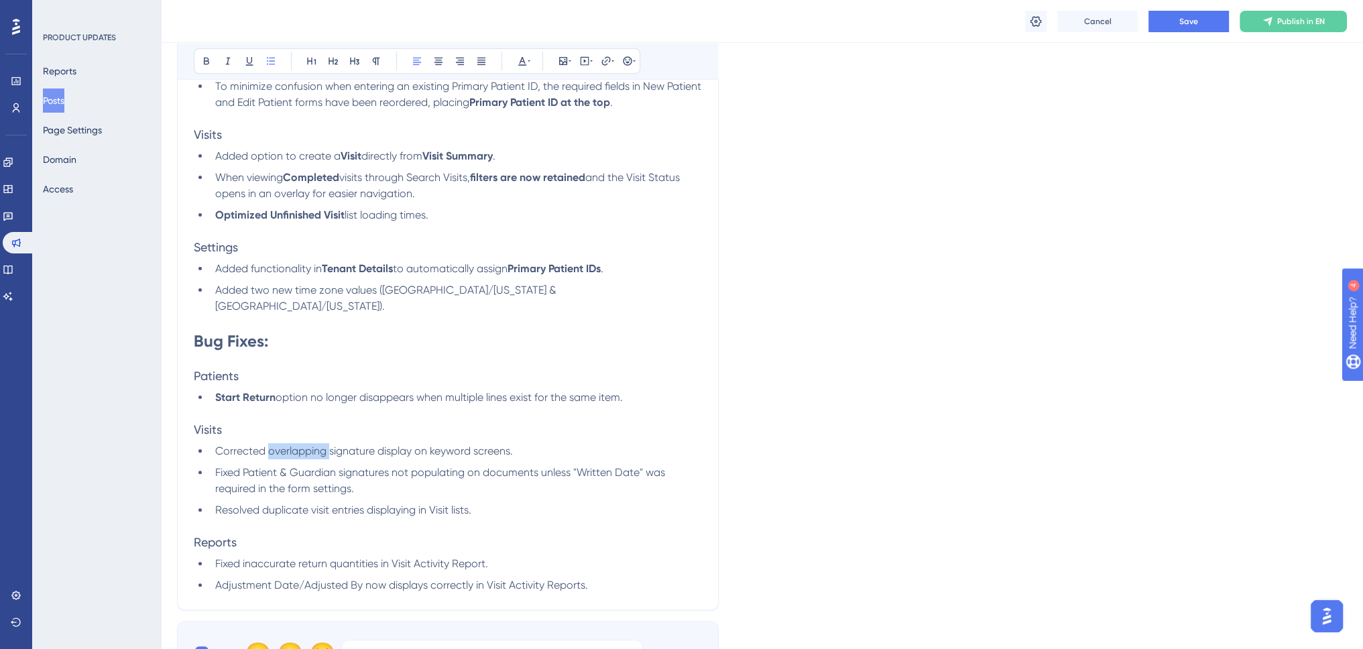
click at [298, 444] on span "Corrected overlapping signature display on keyword screens." at bounding box center [364, 450] width 298 height 13
click at [335, 444] on span "Corrected overlapping signature display on keyword screens." at bounding box center [364, 450] width 298 height 13
click at [778, 418] on div "Language English (Default) Upload Cover Image Suggested image width 808 px Empo…" at bounding box center [762, 184] width 1170 height 1001
click at [253, 466] on span "Fixed Patient & Guardian signatures not populating on documents unless "Written…" at bounding box center [441, 480] width 452 height 29
click at [219, 466] on span "Fixed Patient & Guardian signatures not populating on documents unless "Written…" at bounding box center [441, 480] width 452 height 29
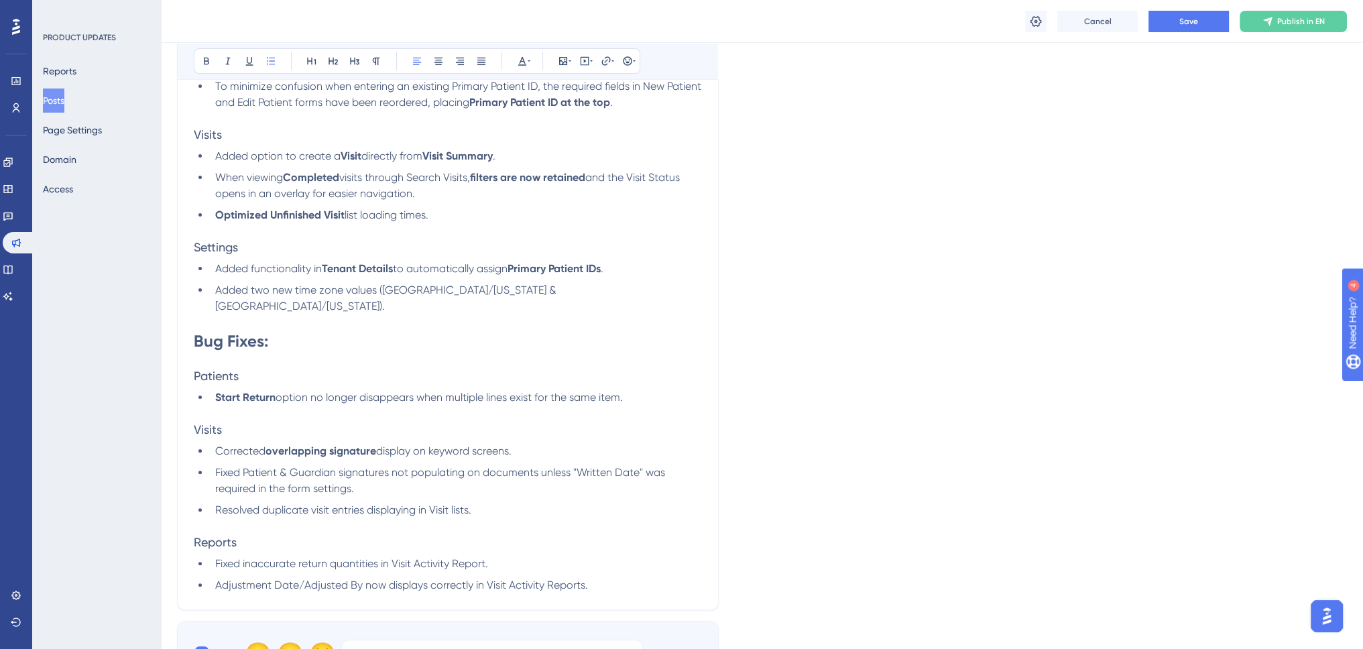
click at [219, 466] on span "Fixed Patient & Guardian signatures not populating on documents unless "Written…" at bounding box center [441, 480] width 452 height 29
click at [363, 466] on span "Fixed Patient & Guardian signatures not populating on documents unless "Written…" at bounding box center [441, 480] width 452 height 29
click at [448, 466] on span "Fixed Patient & Guardian signatures not populating on documents unless "Written…" at bounding box center [441, 480] width 452 height 29
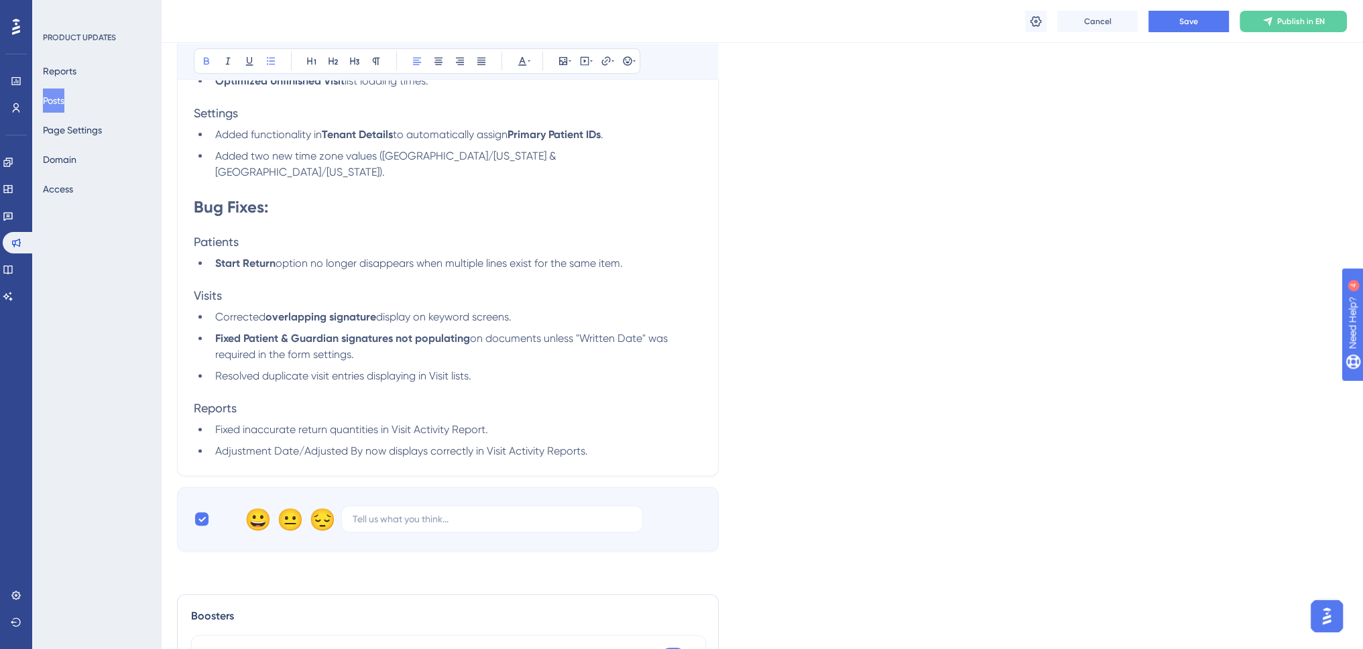
click at [233, 369] on span "Resolved duplicate visit entries displaying in Visit lists." at bounding box center [343, 375] width 256 height 13
click at [351, 369] on span "Resolved duplicate visit entries displaying in Visit lists." at bounding box center [343, 375] width 256 height 13
click at [850, 393] on div "Language English (Default) Upload Cover Image Suggested image width 808 px Empo…" at bounding box center [762, 50] width 1170 height 1001
click at [233, 310] on span "Corrected" at bounding box center [240, 316] width 50 height 13
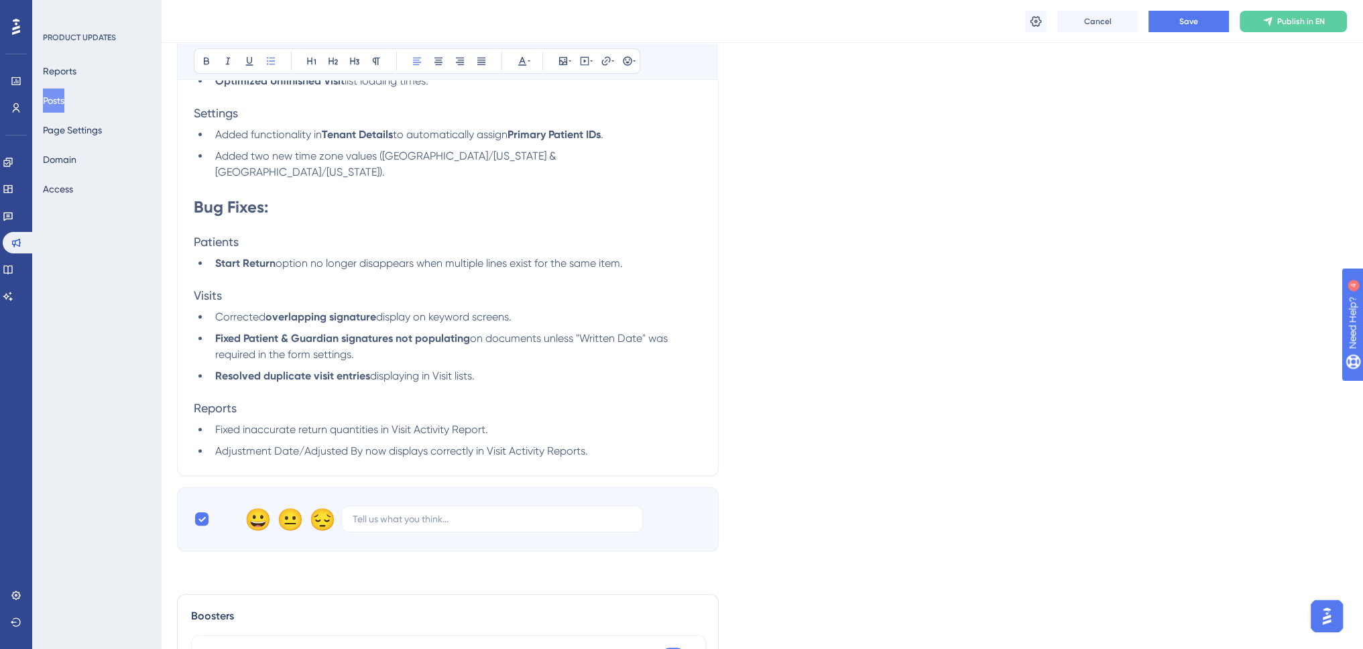
click at [233, 310] on span "Corrected" at bounding box center [240, 316] width 50 height 13
drag, startPoint x: 885, startPoint y: 316, endPoint x: 858, endPoint y: 328, distance: 30.0
click at [885, 317] on div "Language English (Default) Upload Cover Image Suggested image width 808 px Empo…" at bounding box center [762, 50] width 1170 height 1001
click at [223, 423] on span "Fixed inaccurate return quantities in Visit Activity Report." at bounding box center [351, 429] width 273 height 13
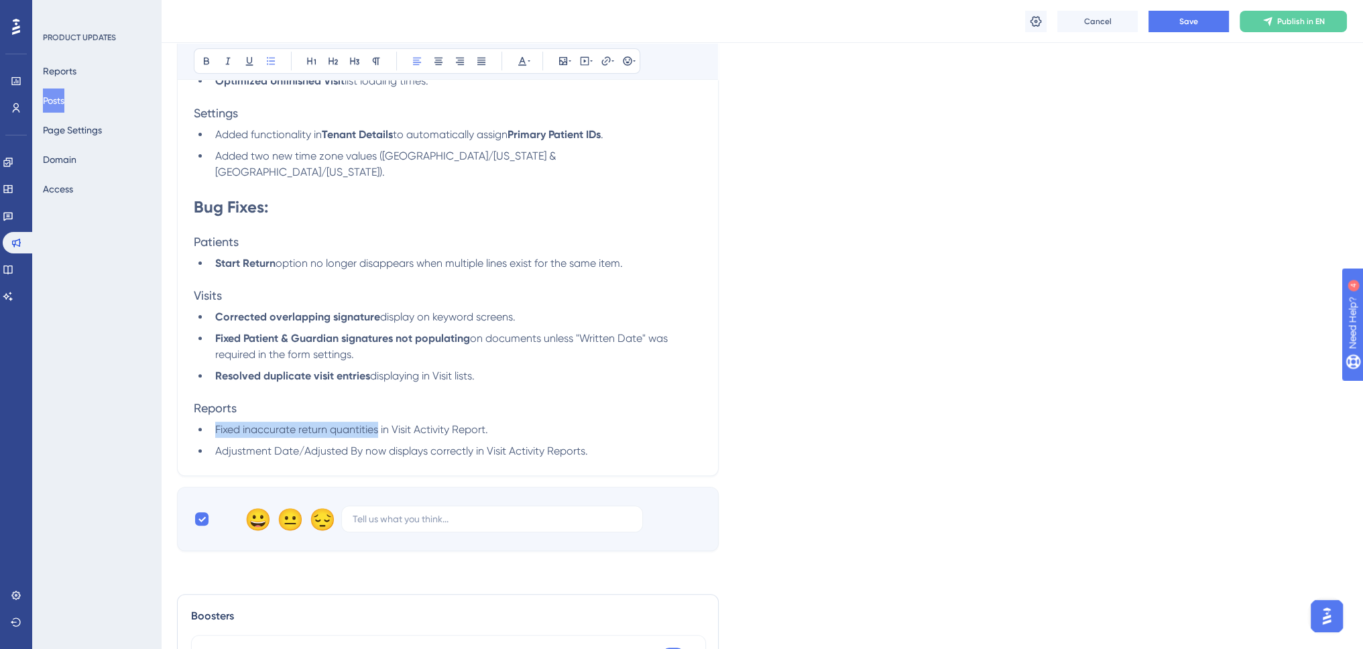
click at [359, 423] on span "Fixed inaccurate return quantities in Visit Activity Report." at bounding box center [351, 429] width 273 height 13
click at [261, 444] on span "Adjustment Date/Adjusted By now displays correctly in Visit Activity Reports." at bounding box center [401, 450] width 373 height 13
click at [352, 444] on span "Adjustment Date/Adjusted By now displays correctly in Visit Activity Reports." at bounding box center [401, 450] width 373 height 13
click at [852, 428] on div "Language English (Default) Upload Cover Image Suggested image width 808 px Empo…" at bounding box center [762, 50] width 1170 height 1001
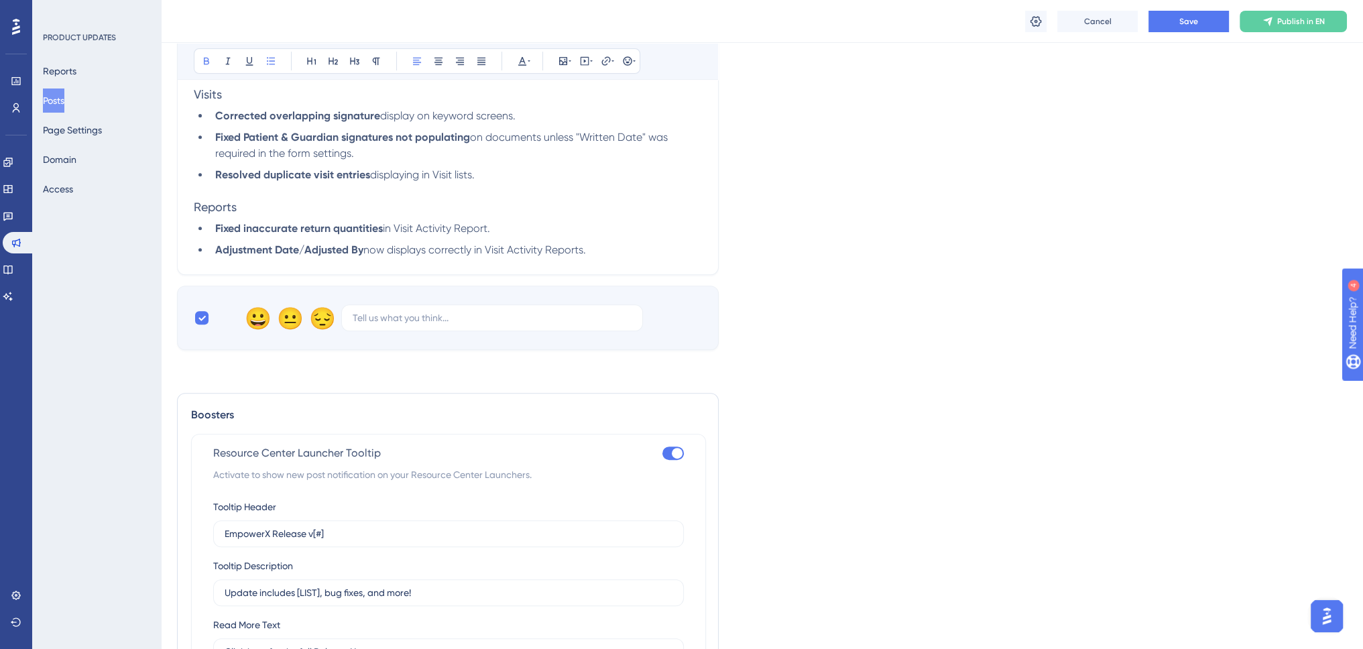
scroll to position [938, 0]
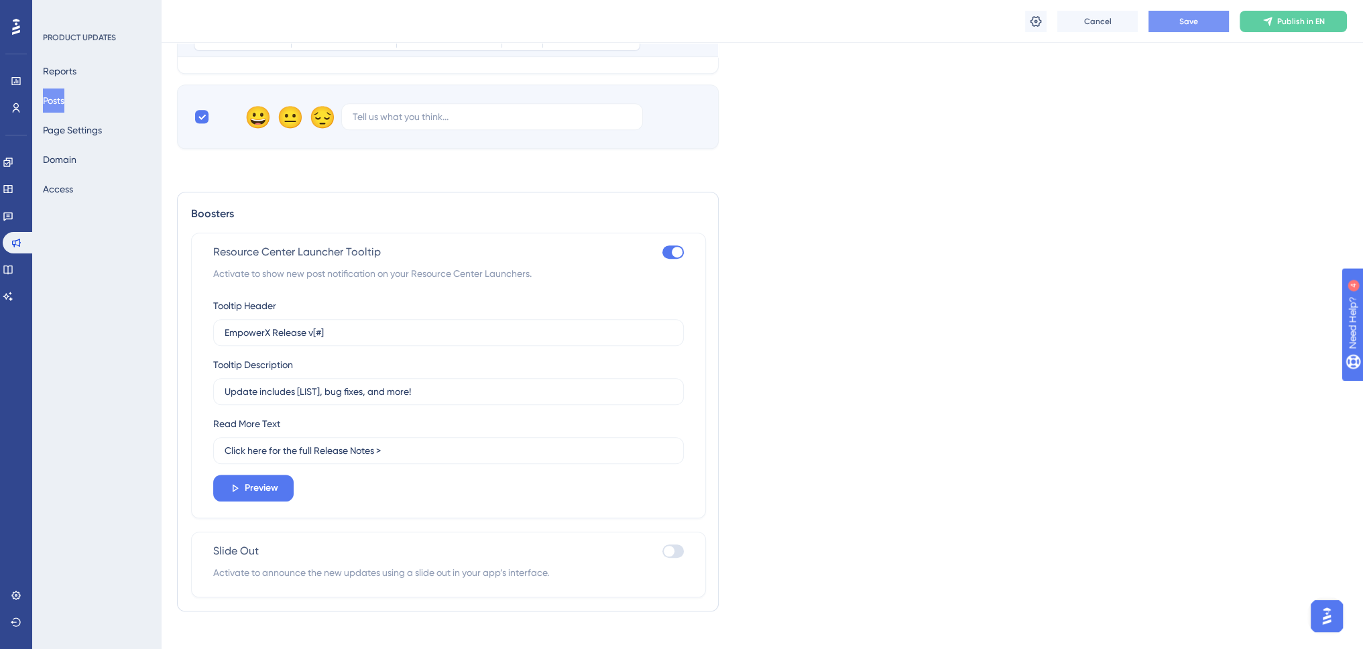
click at [1175, 18] on button "Save" at bounding box center [1188, 21] width 80 height 21
click at [300, 384] on input "Update includes [LIST], bug fixes, and more!" at bounding box center [449, 391] width 448 height 15
click at [453, 325] on input "EmpowerX Release v[#]" at bounding box center [449, 332] width 448 height 15
type input "EmpowerX Release v1.9.3"
click at [296, 384] on input "Update includes [LIST], bug fixes, and more!" at bounding box center [449, 391] width 448 height 15
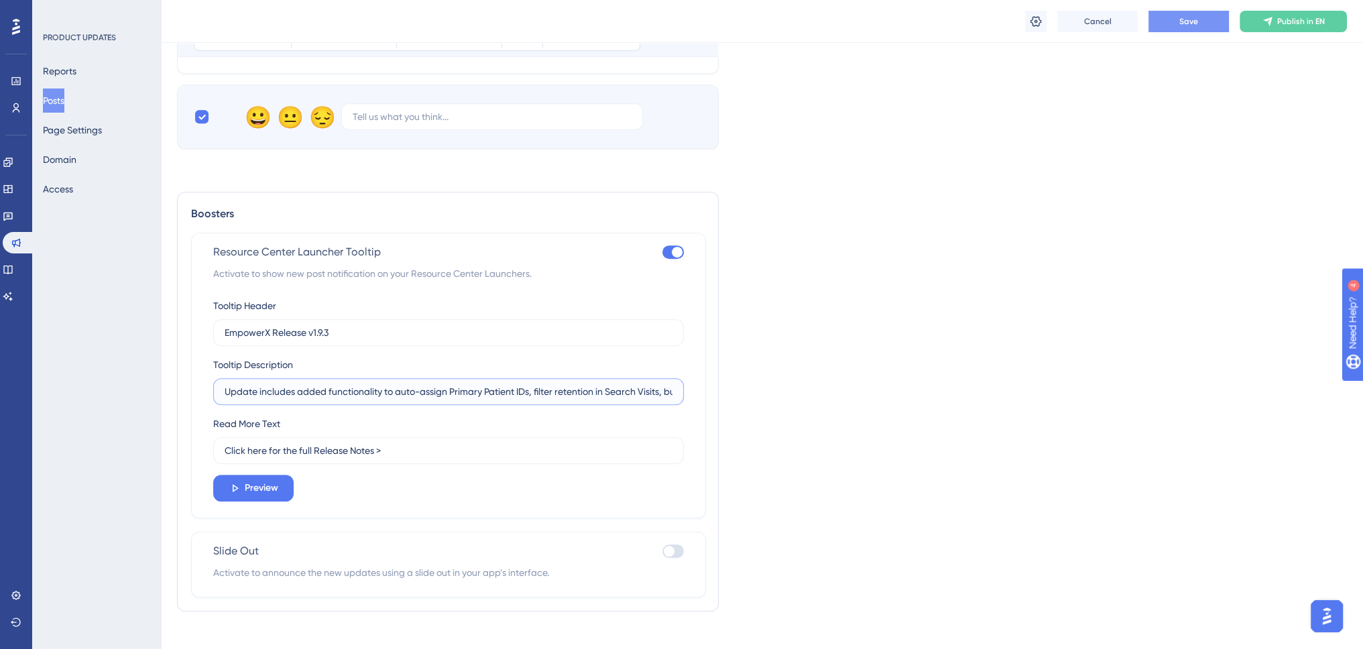
type input "Update includes added functionality to auto-assign Primary Patient IDs, filter …"
click at [1189, 25] on span "Save" at bounding box center [1188, 21] width 19 height 11
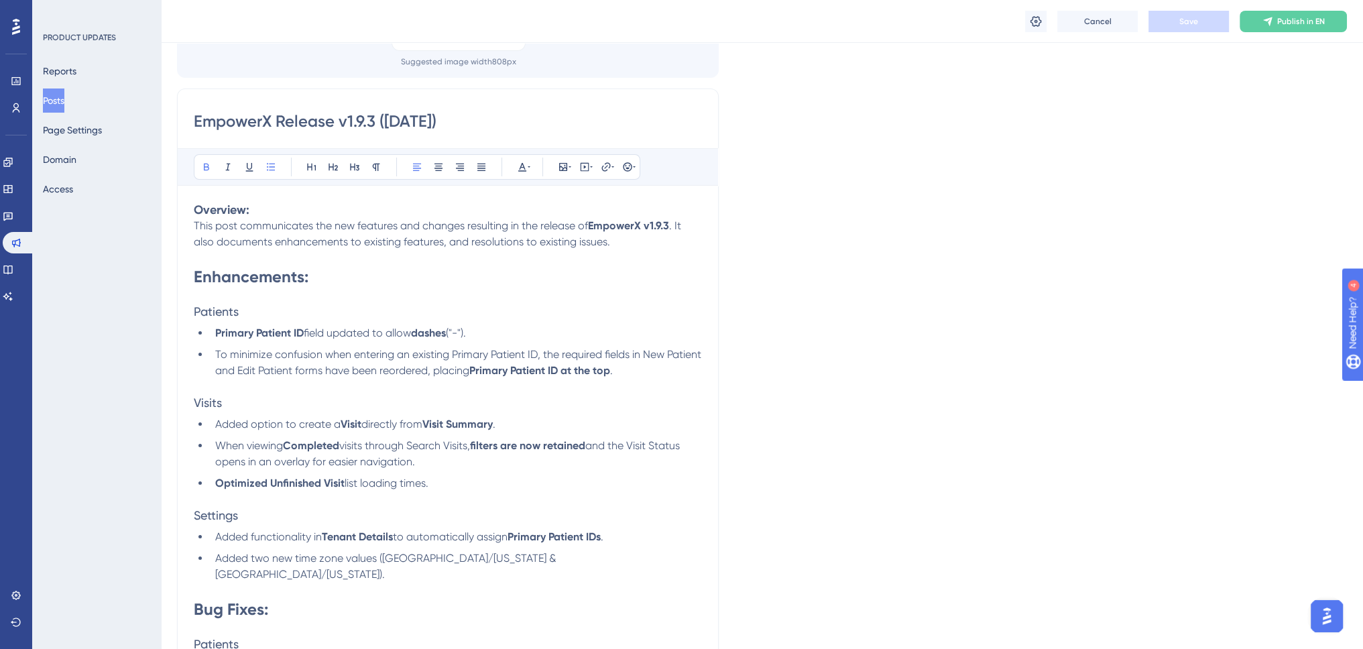
scroll to position [0, 0]
